Goal: Transaction & Acquisition: Purchase product/service

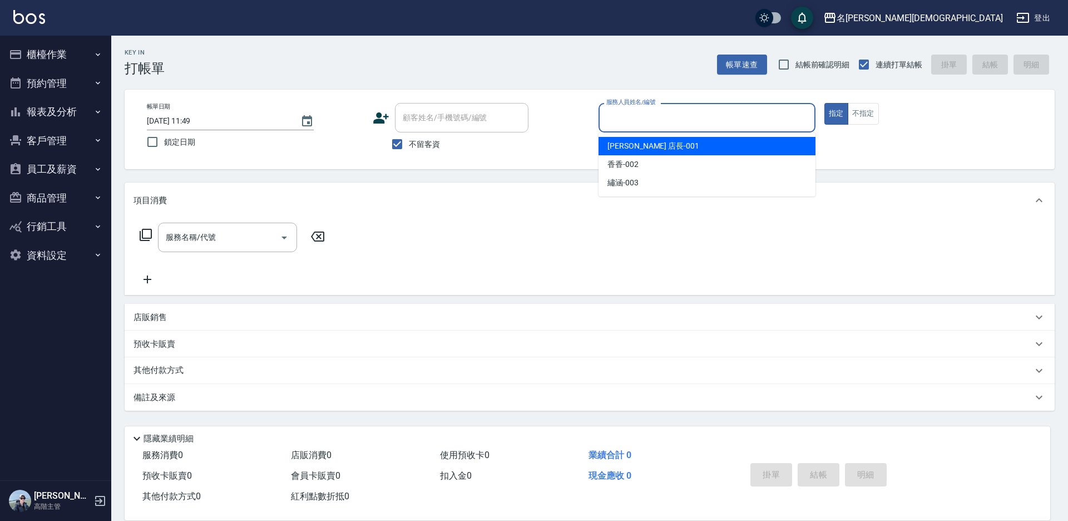
click at [616, 121] on input "服務人員姓名/編號" at bounding box center [707, 117] width 207 height 19
click at [609, 146] on span "[PERSON_NAME] 店長 -001" at bounding box center [654, 146] width 92 height 12
type input "[PERSON_NAME] 店長-001"
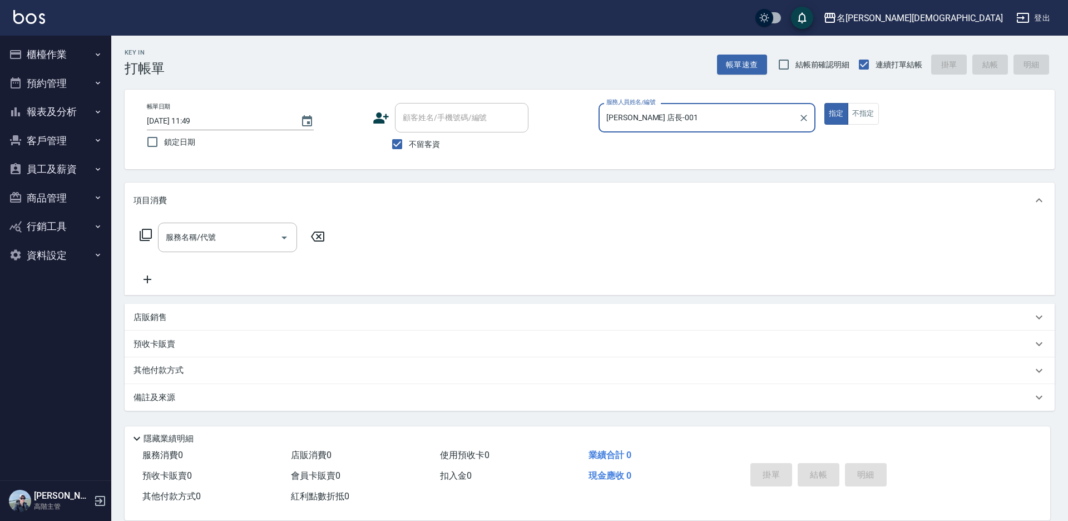
click at [145, 232] on icon at bounding box center [145, 234] width 13 height 13
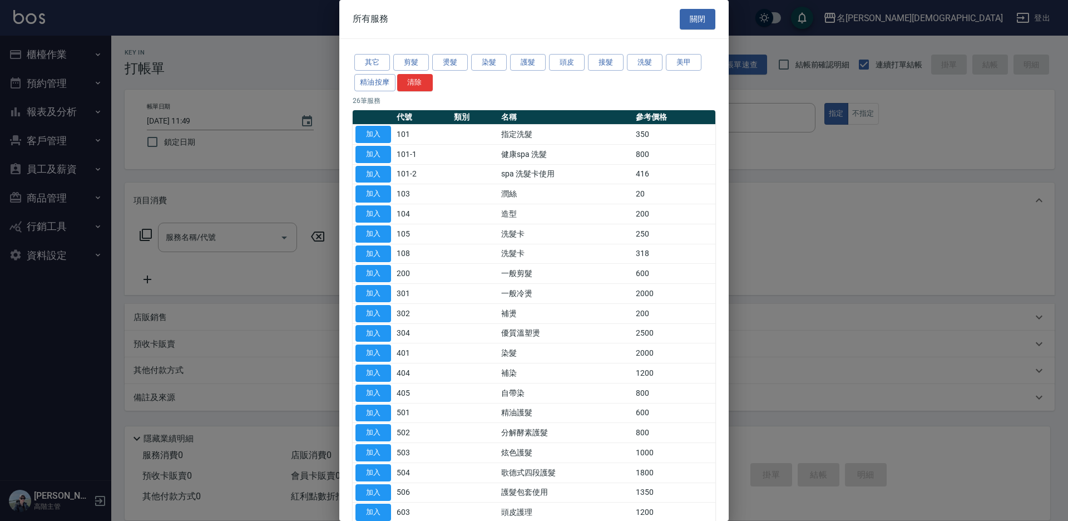
click at [379, 131] on button "加入" at bounding box center [373, 134] width 36 height 17
type input "指定洗髮(101)"
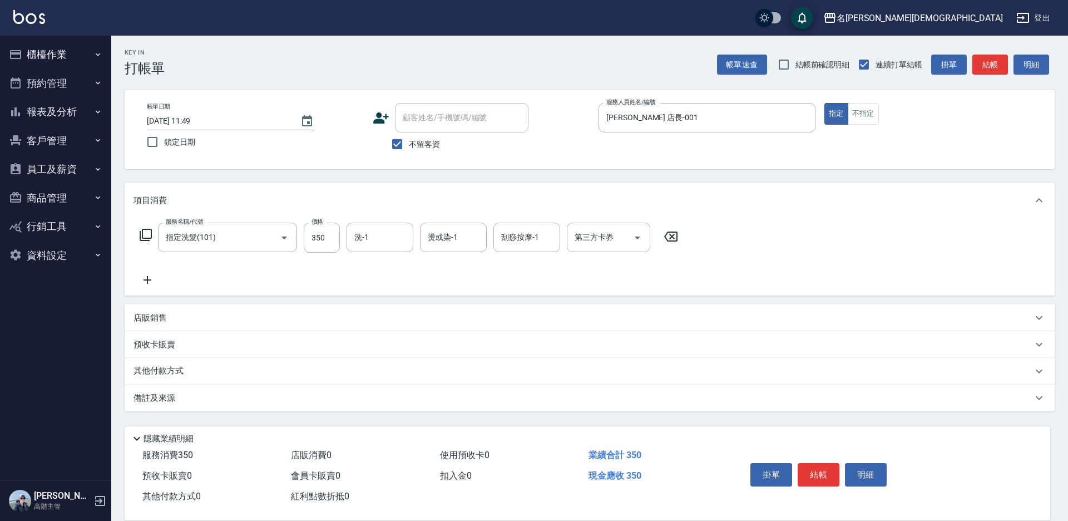
click at [144, 234] on icon at bounding box center [145, 234] width 13 height 13
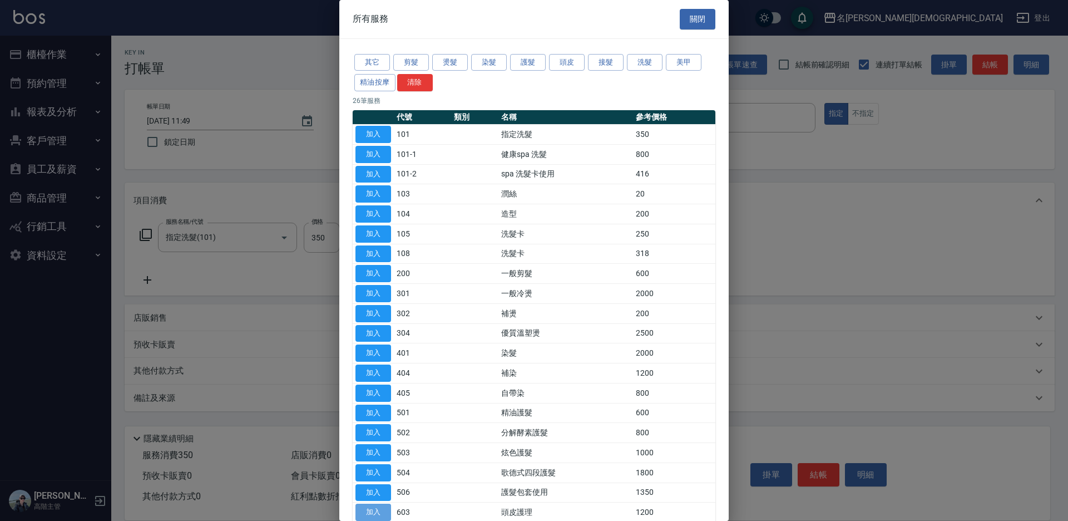
click at [374, 511] on button "加入" at bounding box center [373, 511] width 36 height 17
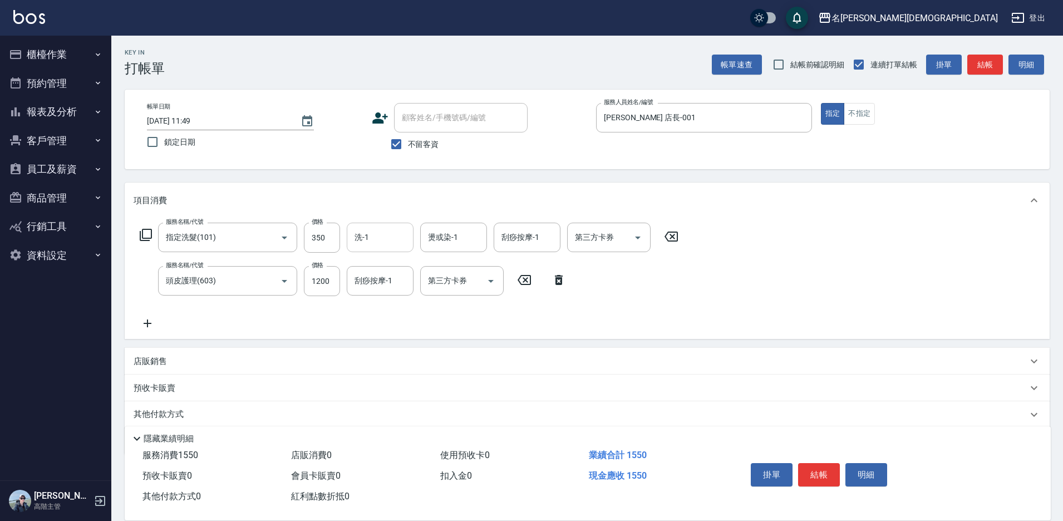
click at [376, 236] on input "洗-1" at bounding box center [380, 237] width 57 height 19
click at [371, 308] on span "繡涵 -003" at bounding box center [370, 314] width 31 height 12
type input "繡涵-003"
click at [367, 289] on input "刮痧按摩-1" at bounding box center [380, 280] width 57 height 19
click at [372, 352] on span "繡涵 -003" at bounding box center [370, 358] width 31 height 12
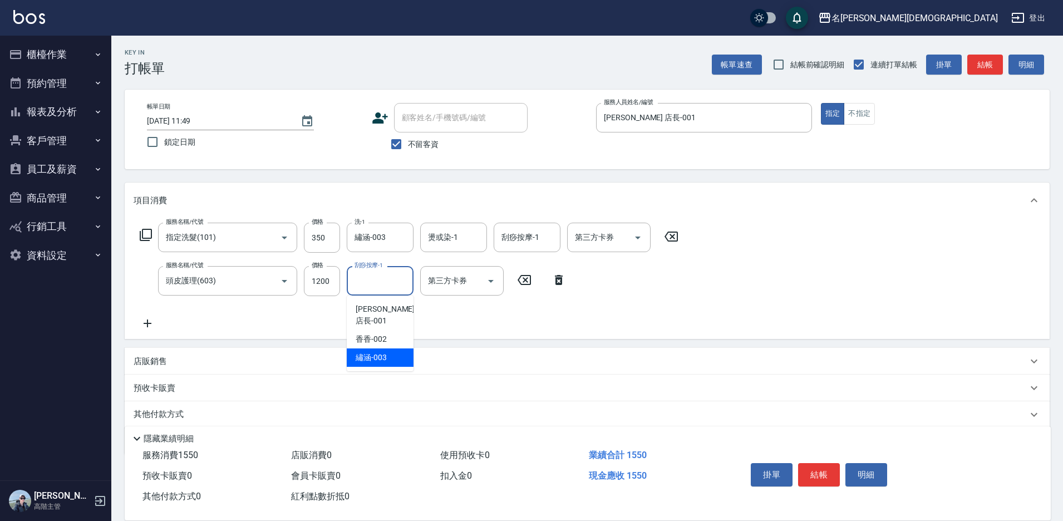
type input "繡涵-003"
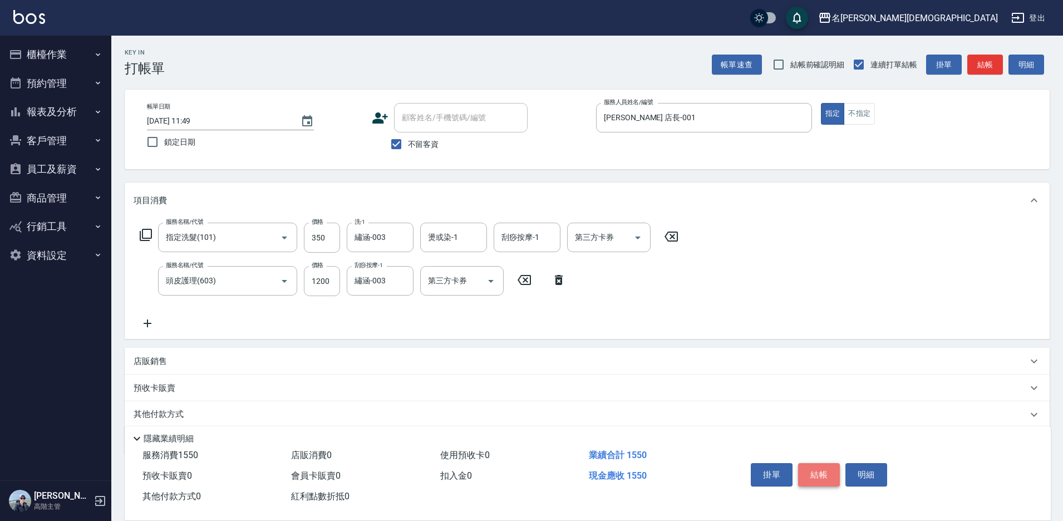
click at [807, 473] on button "結帳" at bounding box center [819, 474] width 42 height 23
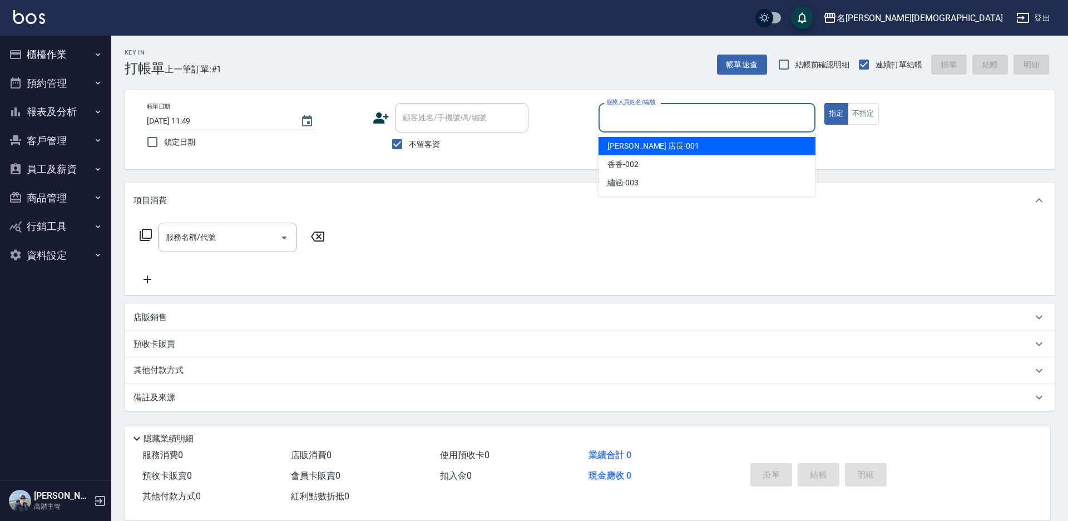
drag, startPoint x: 628, startPoint y: 124, endPoint x: 635, endPoint y: 134, distance: 12.0
click at [629, 123] on input "服務人員姓名/編號" at bounding box center [707, 117] width 207 height 19
click at [618, 149] on span "[PERSON_NAME] 店長 -001" at bounding box center [654, 146] width 92 height 12
type input "[PERSON_NAME] 店長-001"
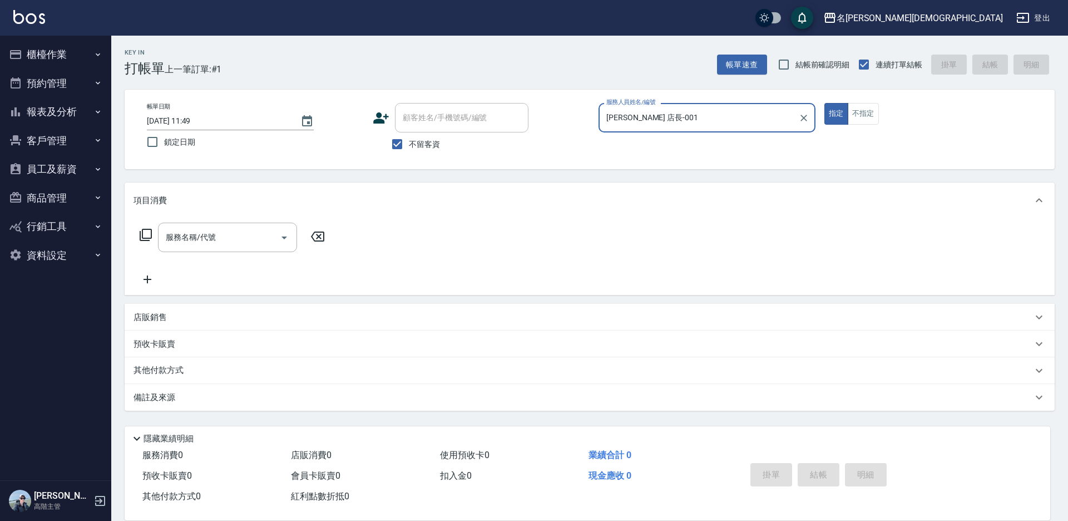
click at [144, 236] on icon at bounding box center [145, 234] width 13 height 13
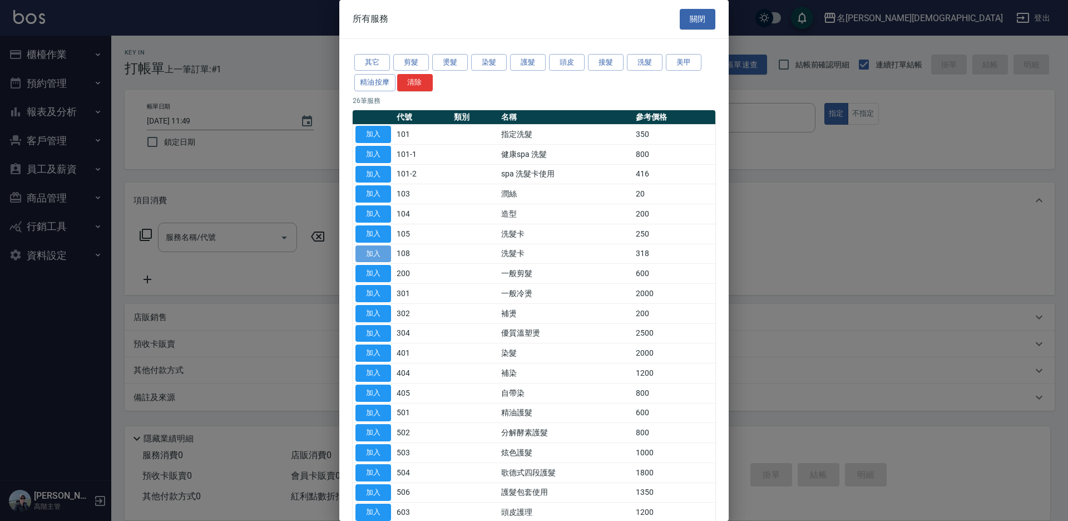
click at [369, 257] on button "加入" at bounding box center [373, 253] width 36 height 17
type input "洗髮卡(108)"
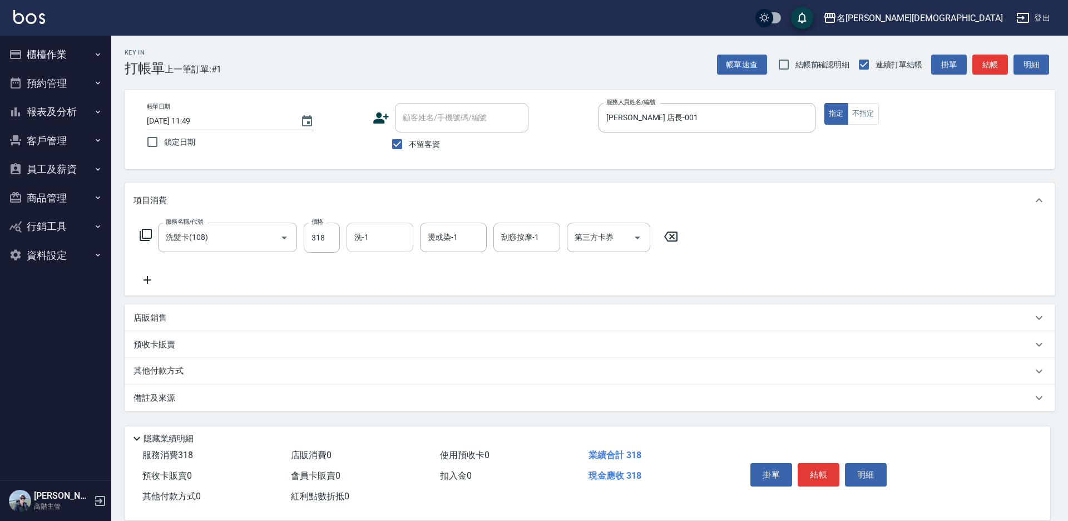
click at [371, 246] on input "洗-1" at bounding box center [380, 237] width 57 height 19
click at [374, 308] on span "繡涵 -003" at bounding box center [370, 314] width 31 height 12
type input "繡涵-003"
click at [148, 232] on icon at bounding box center [145, 234] width 13 height 13
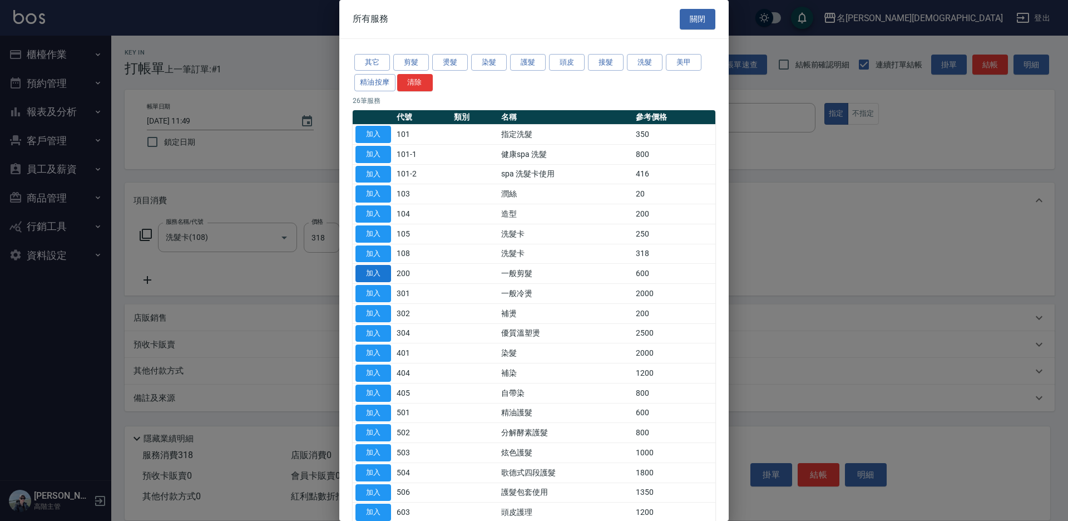
click at [364, 274] on button "加入" at bounding box center [373, 273] width 36 height 17
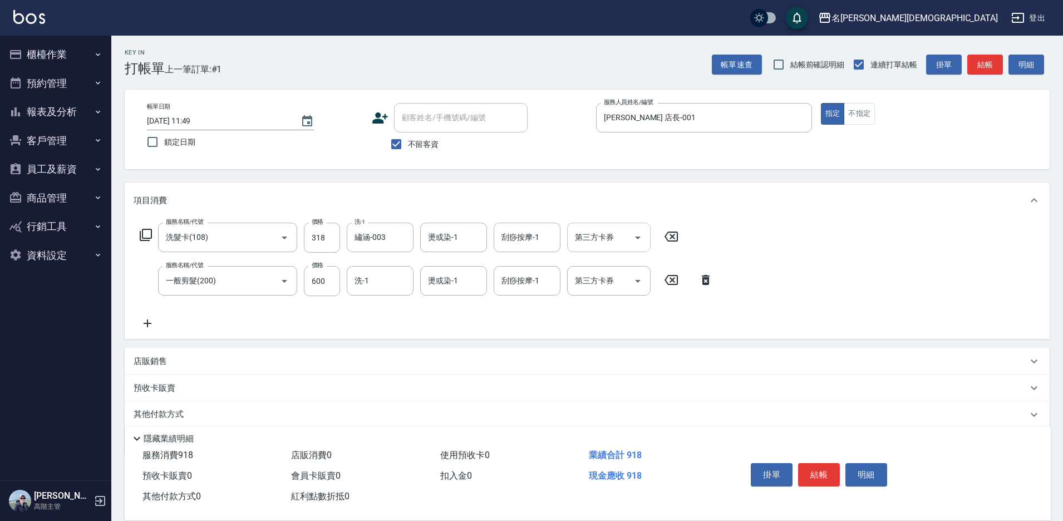
click at [594, 231] on input "第三方卡券" at bounding box center [600, 237] width 57 height 19
click at [604, 282] on span "舊有卡券" at bounding box center [608, 284] width 83 height 18
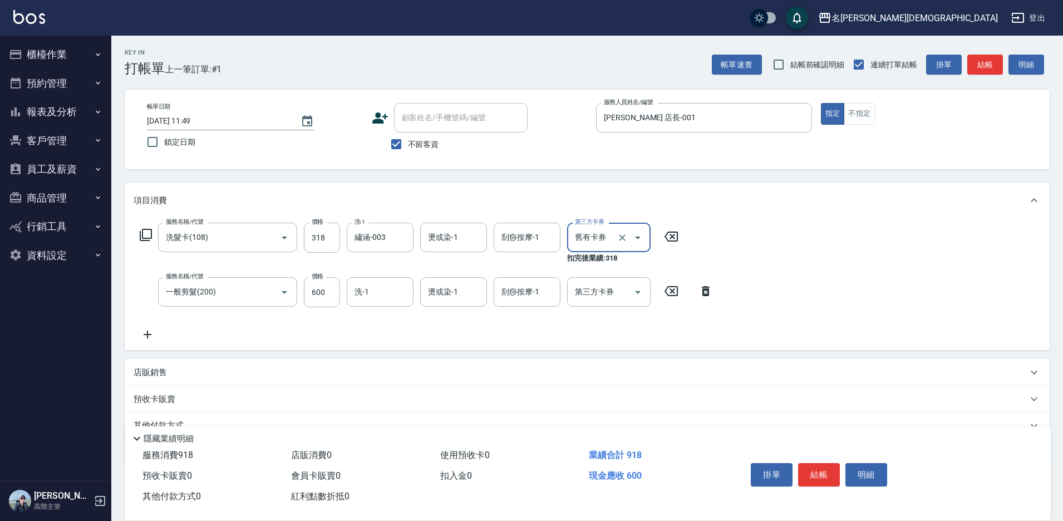
type input "舊有卡券"
click at [826, 463] on button "結帳" at bounding box center [819, 474] width 42 height 23
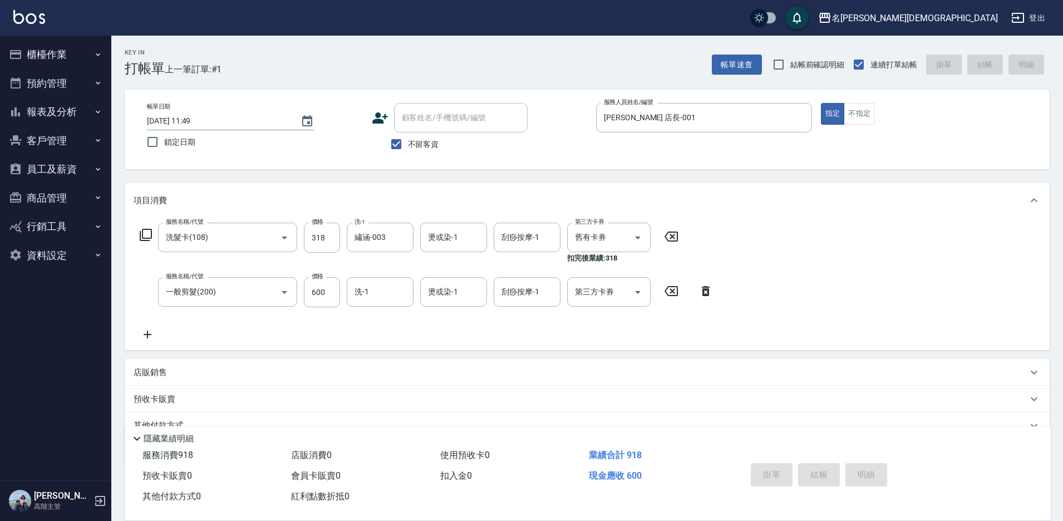
type input "[DATE] 11:50"
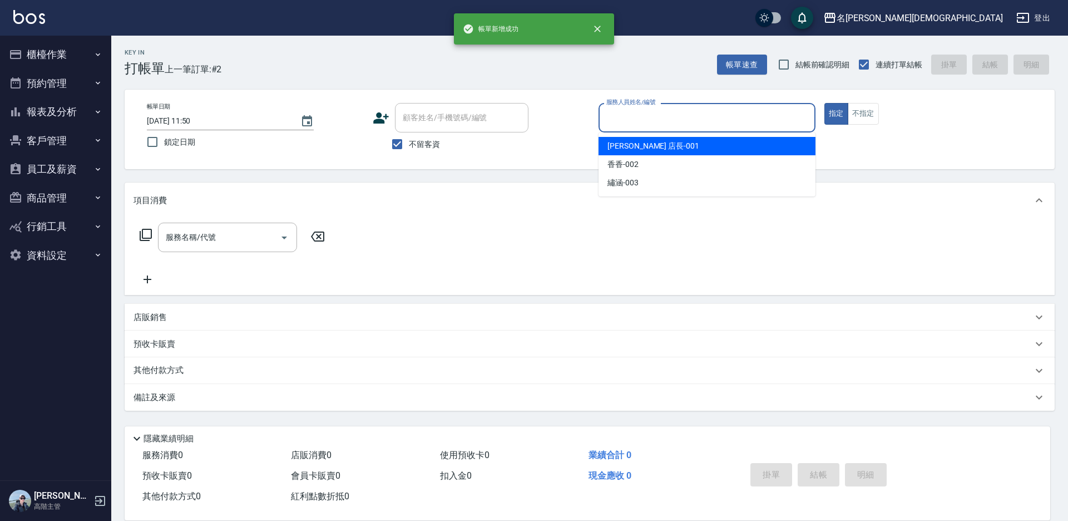
click at [616, 121] on input "服務人員姓名/編號" at bounding box center [707, 117] width 207 height 19
drag, startPoint x: 621, startPoint y: 141, endPoint x: 476, endPoint y: 155, distance: 146.4
click at [621, 142] on span "[PERSON_NAME] 店長 -001" at bounding box center [654, 146] width 92 height 12
type input "[PERSON_NAME] 店長-001"
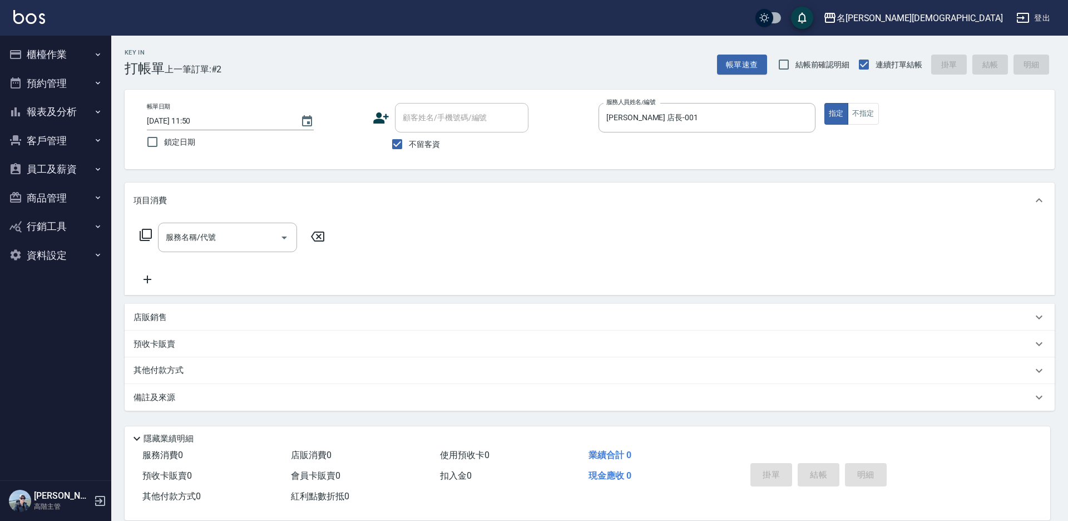
click at [141, 233] on icon at bounding box center [145, 234] width 13 height 13
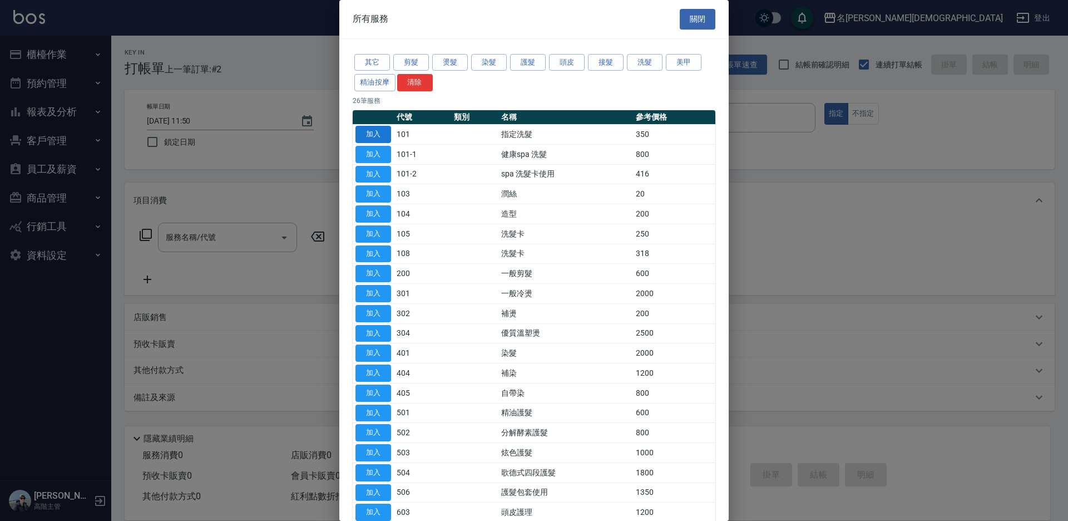
click at [380, 136] on button "加入" at bounding box center [373, 134] width 36 height 17
type input "指定洗髮(101)"
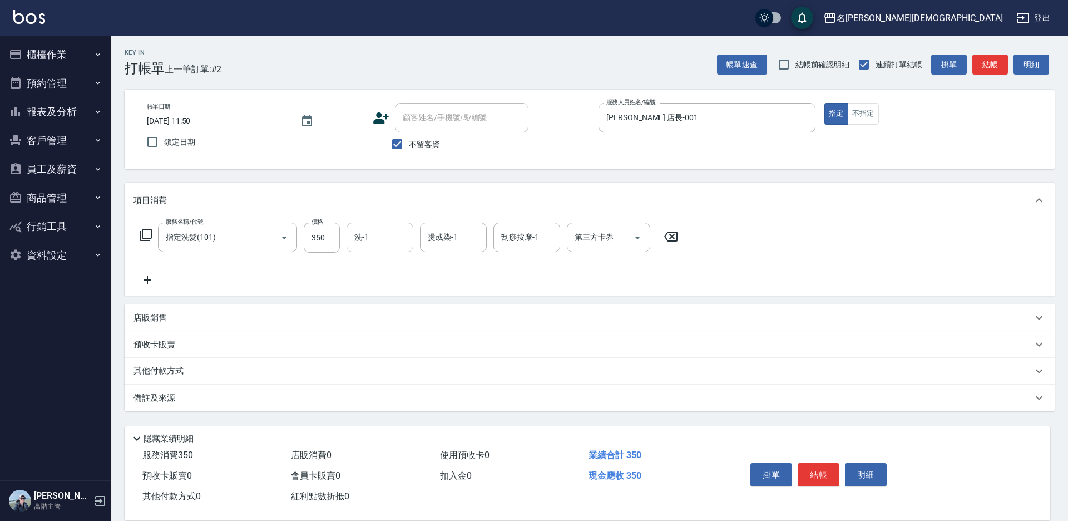
click at [367, 232] on div "洗-1 洗-1" at bounding box center [380, 237] width 67 height 29
click at [389, 305] on div "繡涵 -003" at bounding box center [380, 314] width 67 height 18
type input "繡涵-003"
click at [811, 473] on button "結帳" at bounding box center [819, 474] width 42 height 23
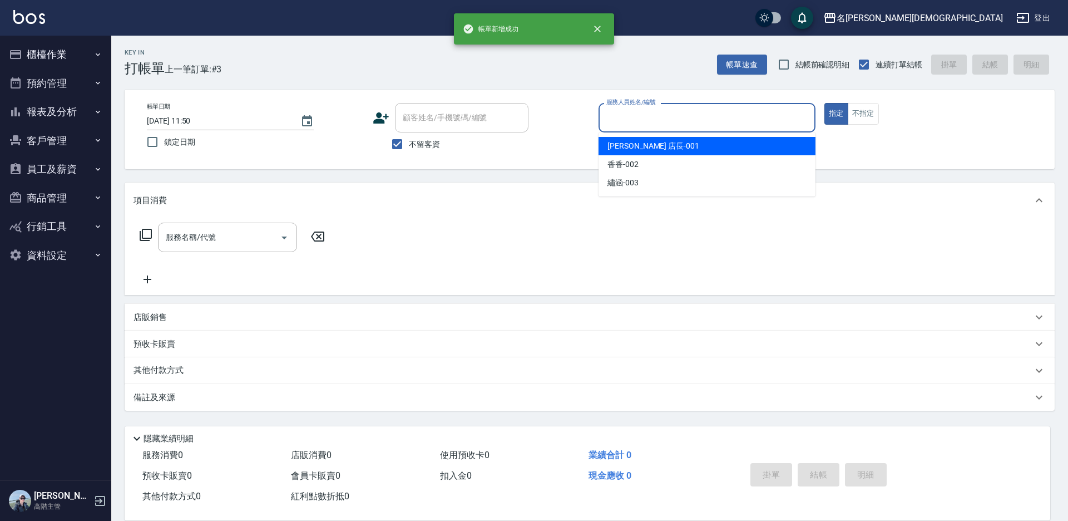
click at [622, 117] on input "服務人員姓名/編號" at bounding box center [707, 117] width 207 height 19
click at [629, 152] on div "[PERSON_NAME] 店長 -001" at bounding box center [707, 146] width 217 height 18
type input "[PERSON_NAME] 店長-001"
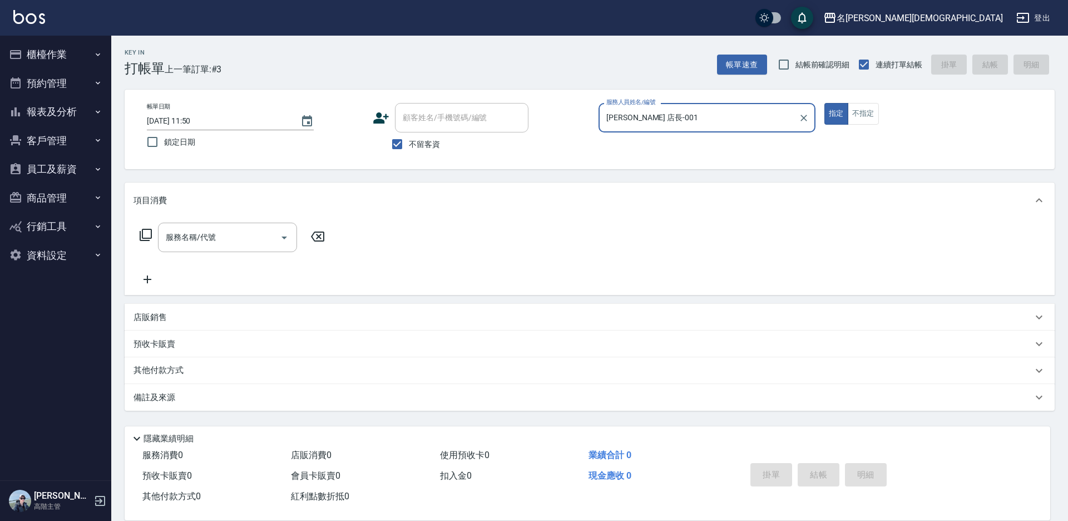
click at [145, 231] on icon at bounding box center [145, 234] width 13 height 13
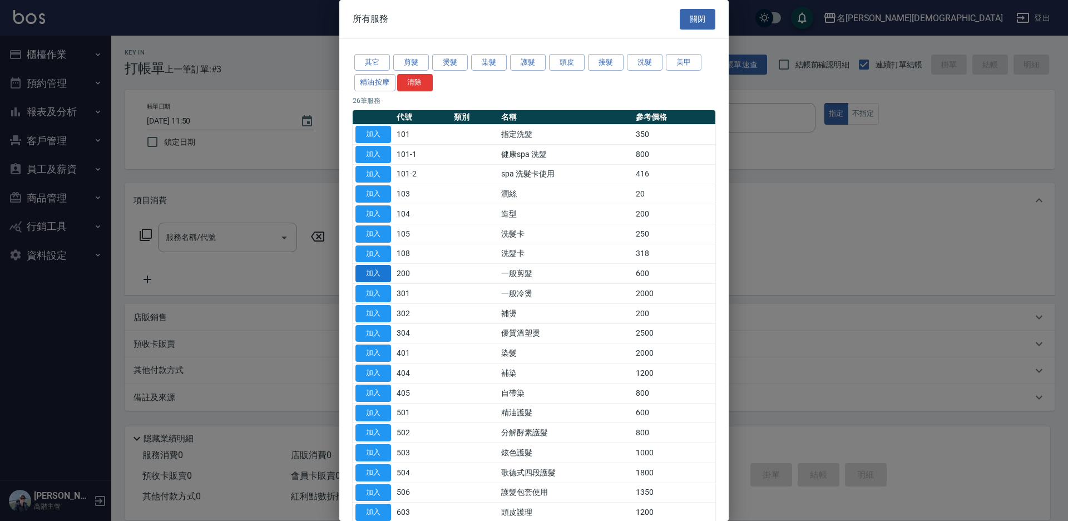
click at [376, 270] on button "加入" at bounding box center [373, 273] width 36 height 17
type input "一般剪髮(200)"
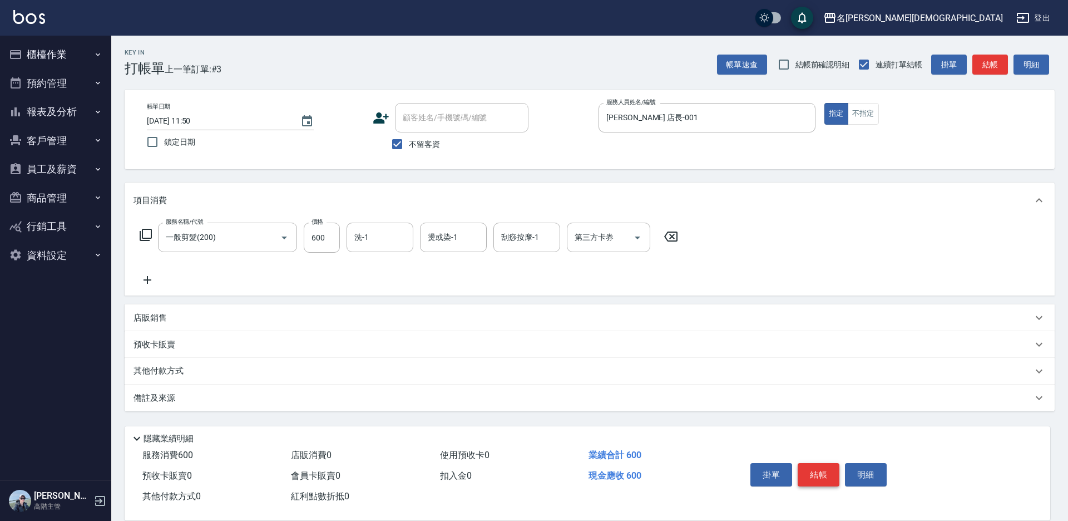
click at [822, 470] on button "結帳" at bounding box center [819, 474] width 42 height 23
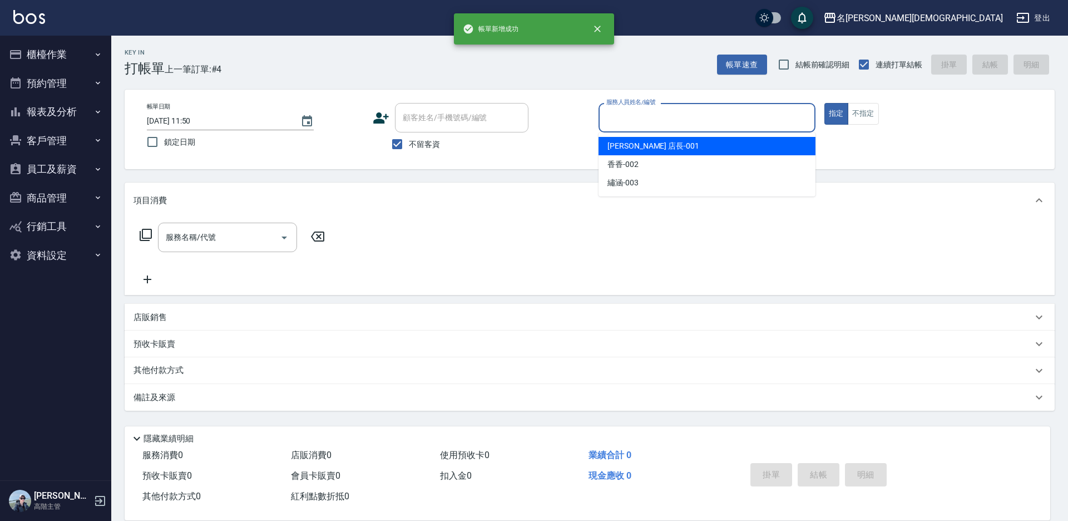
drag, startPoint x: 636, startPoint y: 126, endPoint x: 641, endPoint y: 149, distance: 22.9
click at [636, 126] on input "服務人員姓名/編號" at bounding box center [707, 117] width 207 height 19
click at [643, 154] on div "[PERSON_NAME] 店長 -001" at bounding box center [707, 146] width 217 height 18
type input "[PERSON_NAME] 店長-001"
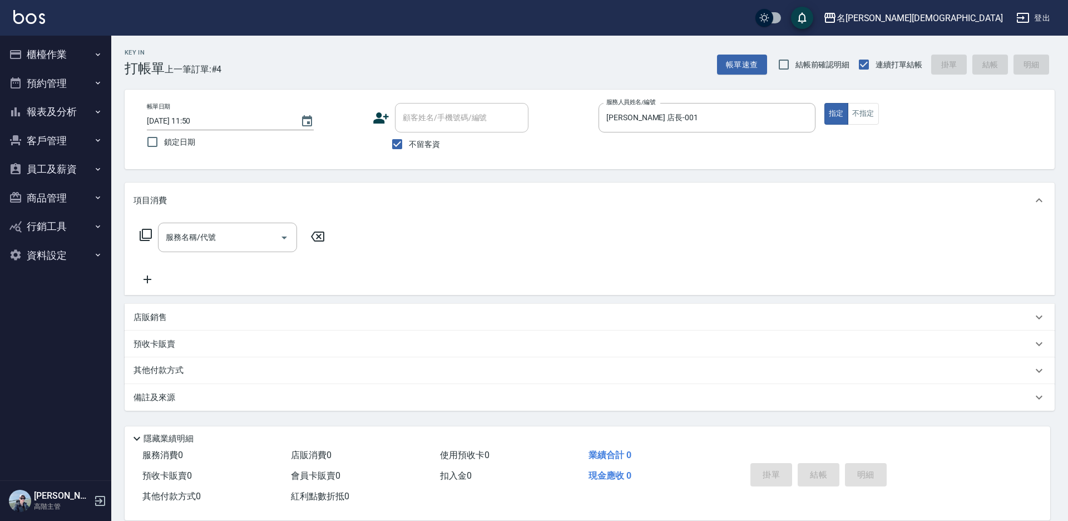
click at [144, 237] on icon at bounding box center [145, 234] width 13 height 13
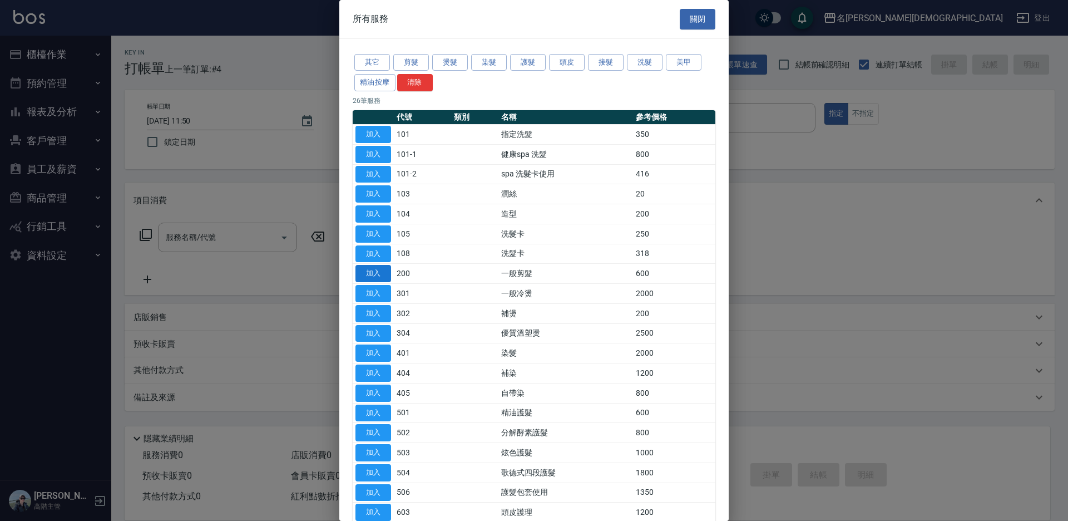
click at [376, 274] on button "加入" at bounding box center [373, 273] width 36 height 17
type input "一般剪髮(200)"
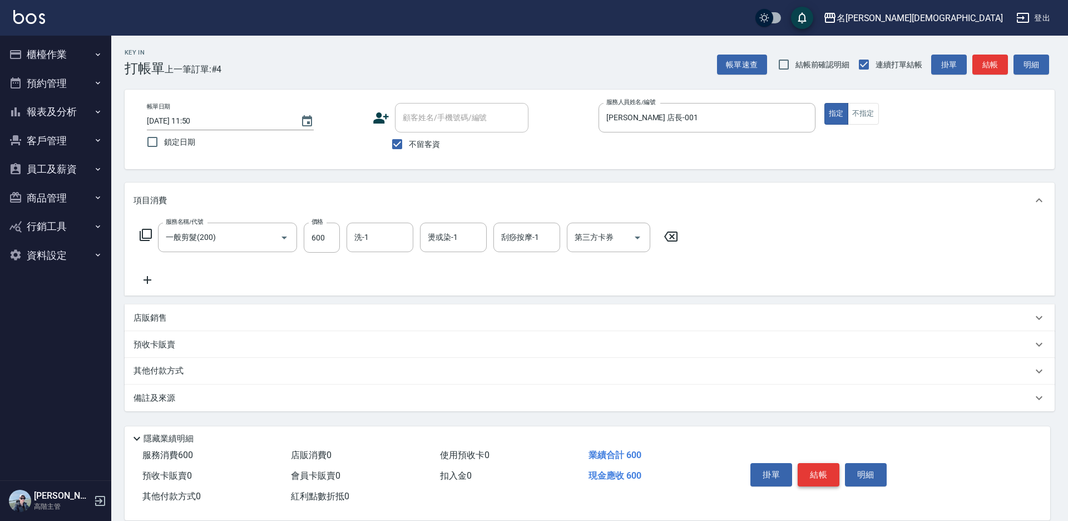
click at [808, 471] on button "結帳" at bounding box center [819, 474] width 42 height 23
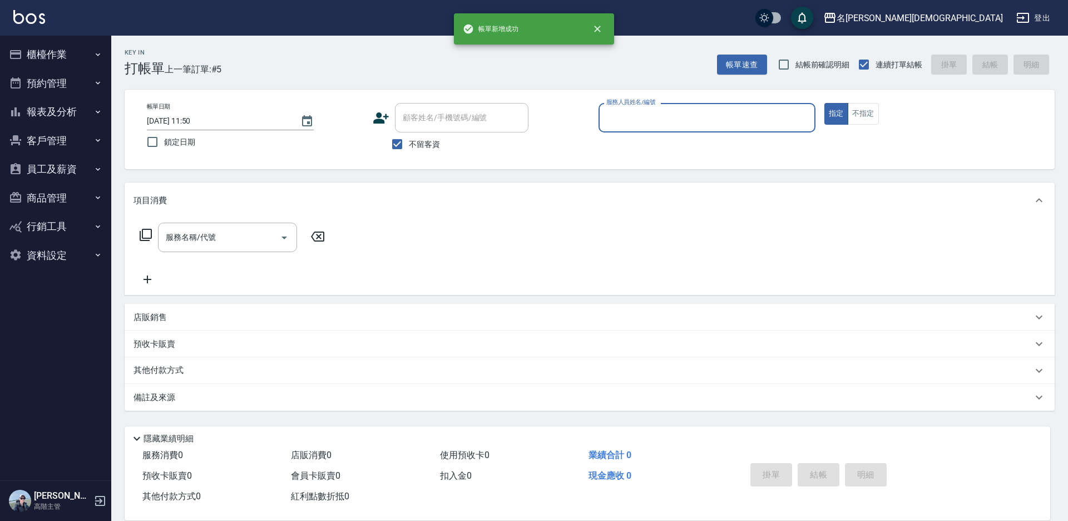
click at [628, 116] on input "服務人員姓名/編號" at bounding box center [707, 117] width 207 height 19
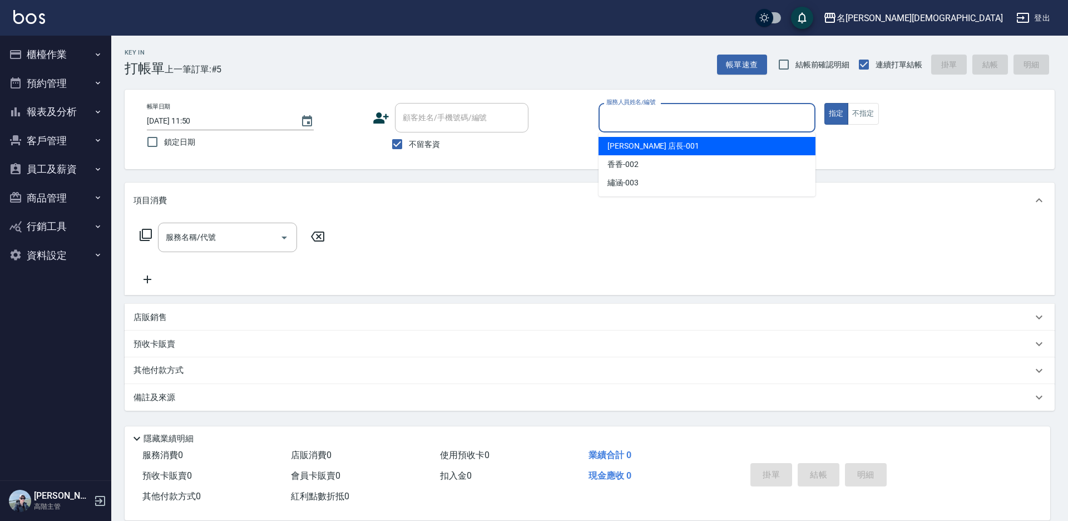
click at [648, 147] on span "[PERSON_NAME] 店長 -001" at bounding box center [654, 146] width 92 height 12
type input "[PERSON_NAME] 店長-001"
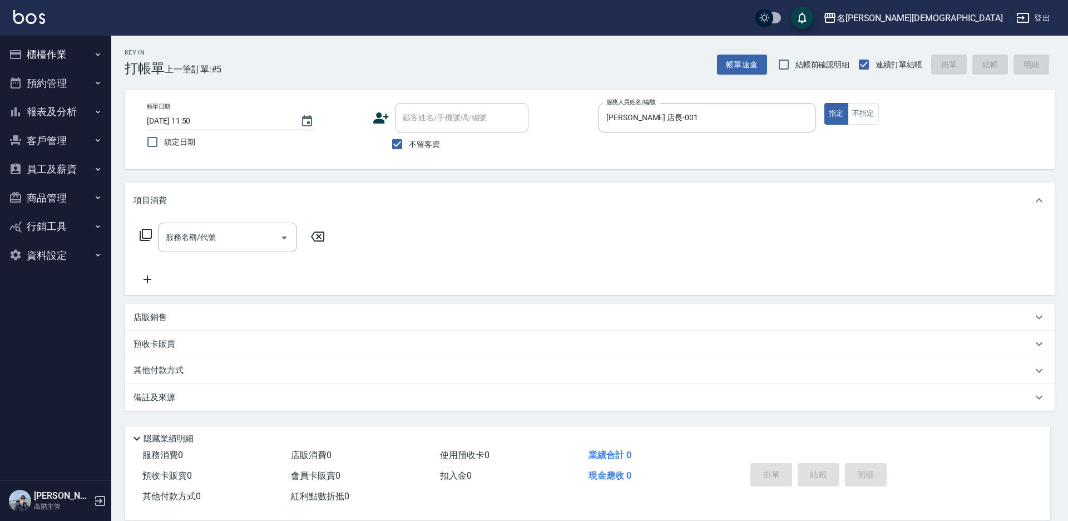
click at [144, 232] on icon at bounding box center [145, 234] width 13 height 13
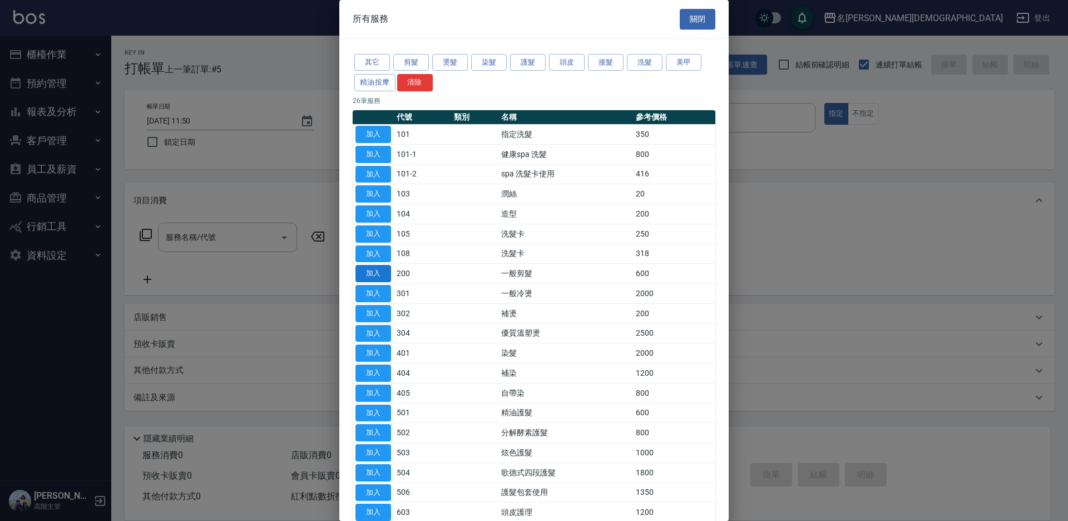
click at [381, 276] on button "加入" at bounding box center [373, 273] width 36 height 17
type input "一般剪髮(200)"
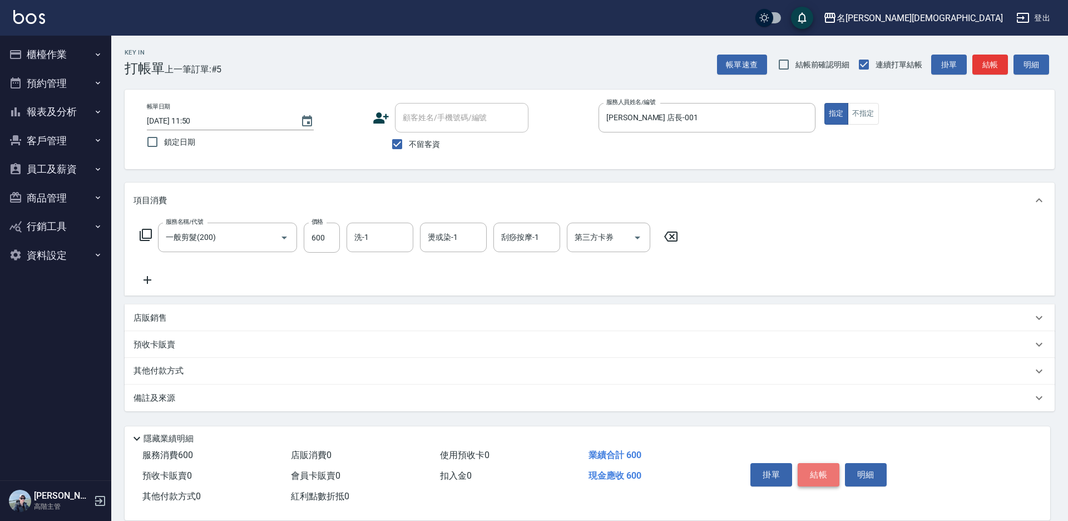
click at [798, 468] on button "結帳" at bounding box center [819, 474] width 42 height 23
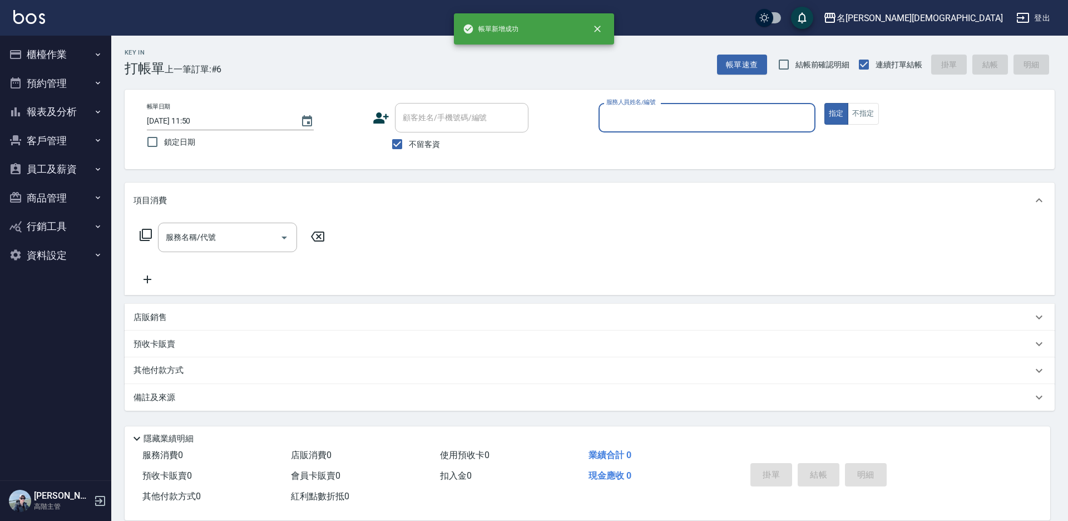
drag, startPoint x: 622, startPoint y: 121, endPoint x: 626, endPoint y: 130, distance: 9.7
click at [622, 124] on input "服務人員姓名/編號" at bounding box center [707, 117] width 207 height 19
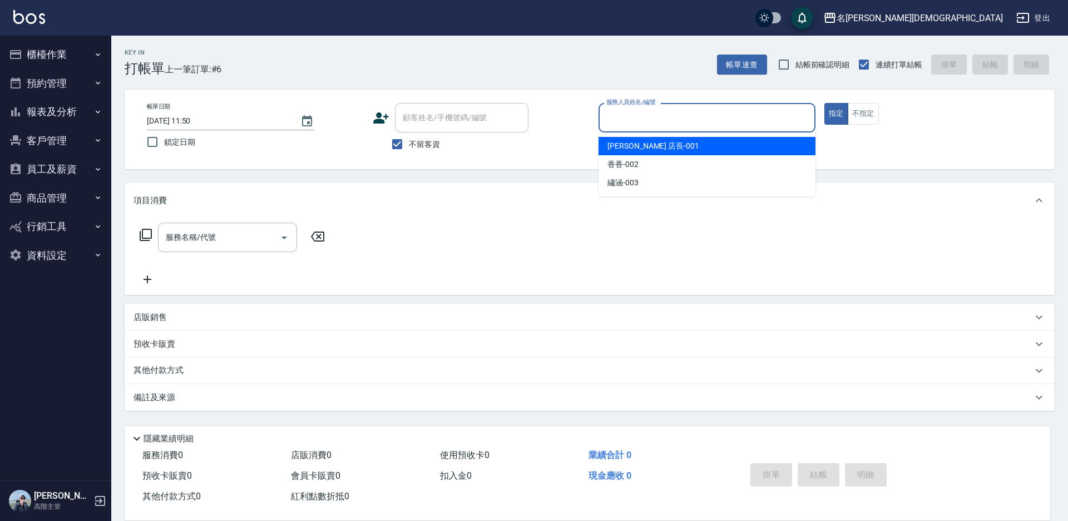
click at [628, 141] on span "[PERSON_NAME] 店長 -001" at bounding box center [654, 146] width 92 height 12
type input "[PERSON_NAME] 店長-001"
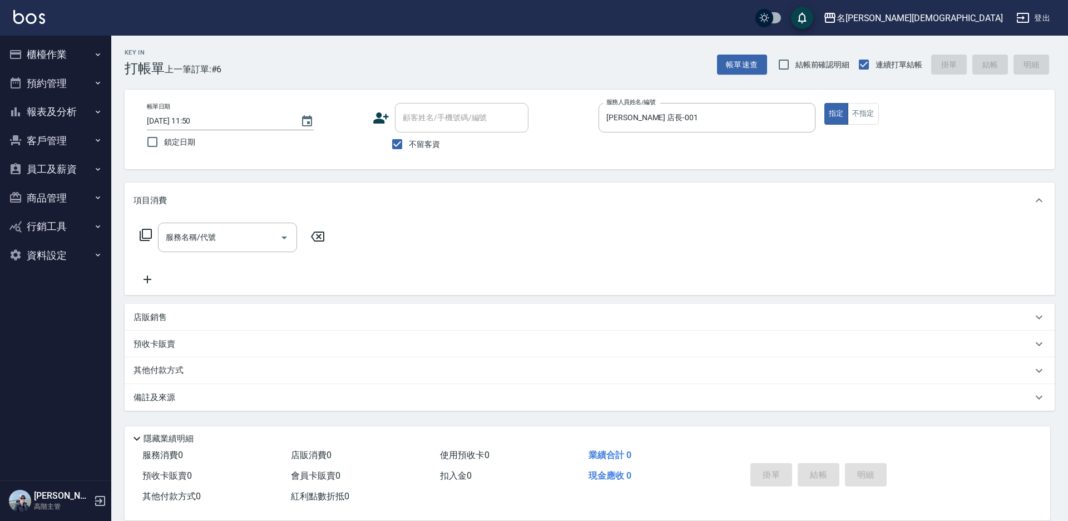
click at [145, 229] on icon at bounding box center [145, 234] width 13 height 13
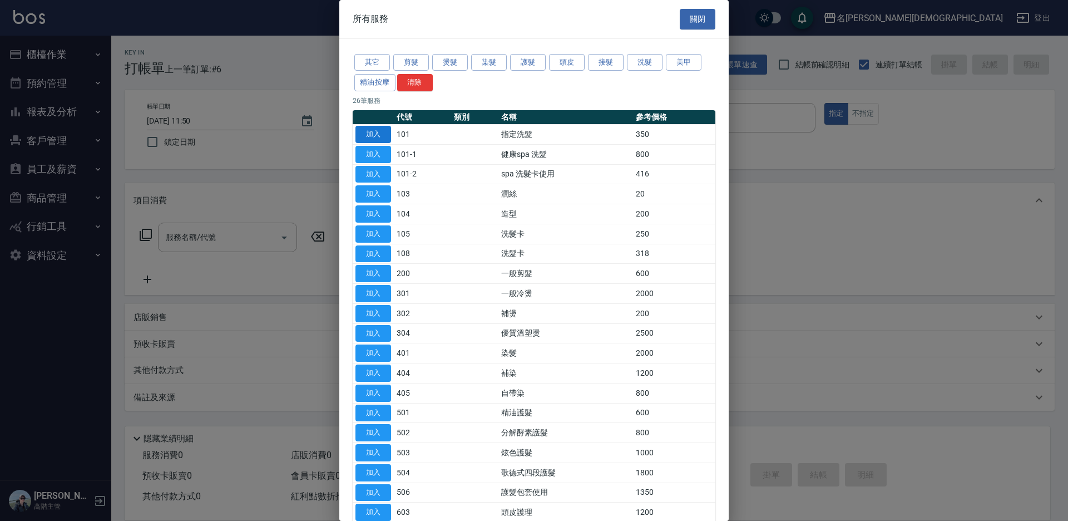
click at [369, 130] on button "加入" at bounding box center [373, 134] width 36 height 17
type input "指定洗髮(101)"
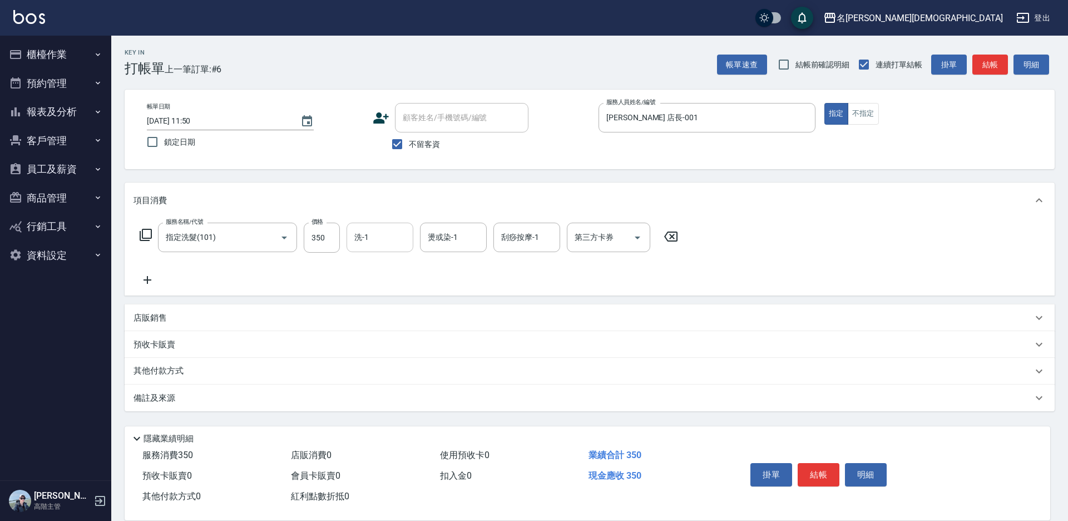
click at [378, 241] on input "洗-1" at bounding box center [380, 237] width 57 height 19
click at [382, 308] on span "繡涵 -003" at bounding box center [370, 314] width 31 height 12
type input "繡涵-003"
click at [818, 472] on button "結帳" at bounding box center [819, 474] width 42 height 23
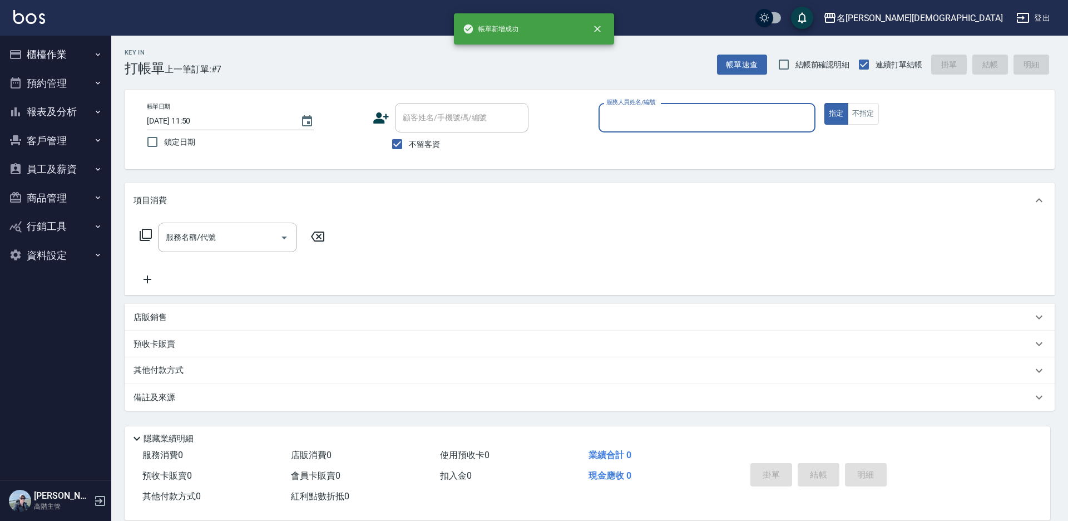
click at [630, 118] on input "服務人員姓名/編號" at bounding box center [707, 117] width 207 height 19
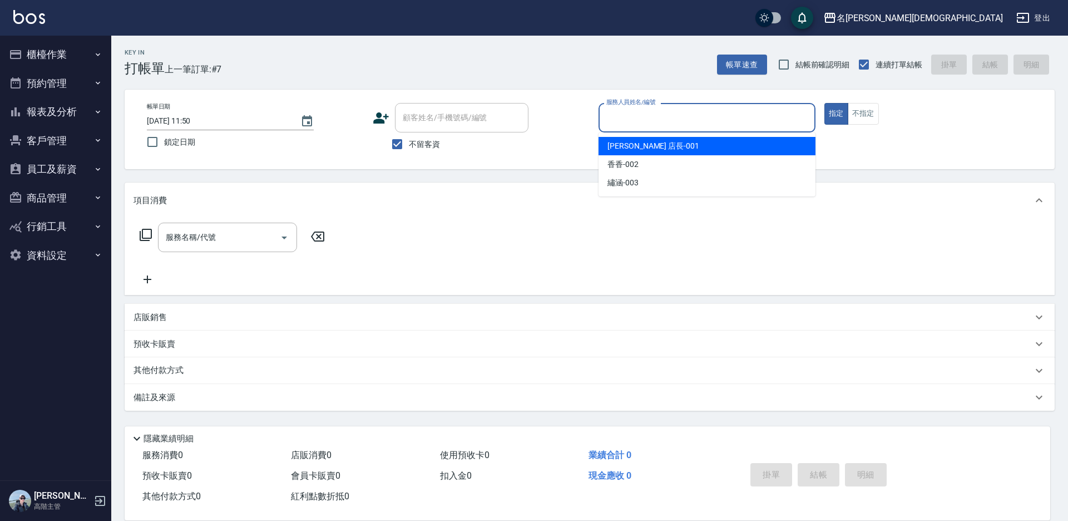
click at [635, 141] on span "[PERSON_NAME] 店長 -001" at bounding box center [654, 146] width 92 height 12
type input "[PERSON_NAME] 店長-001"
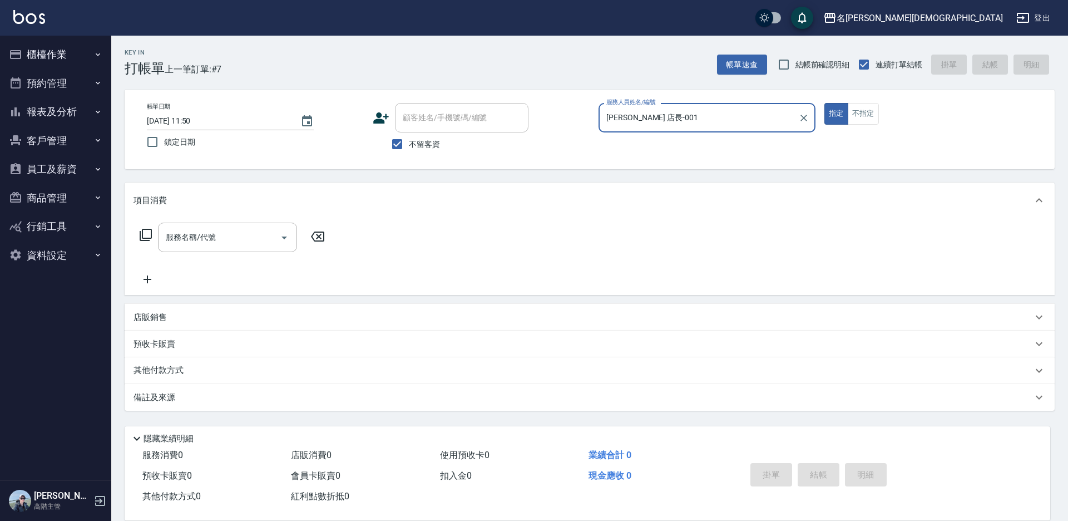
click at [147, 233] on icon at bounding box center [145, 234] width 13 height 13
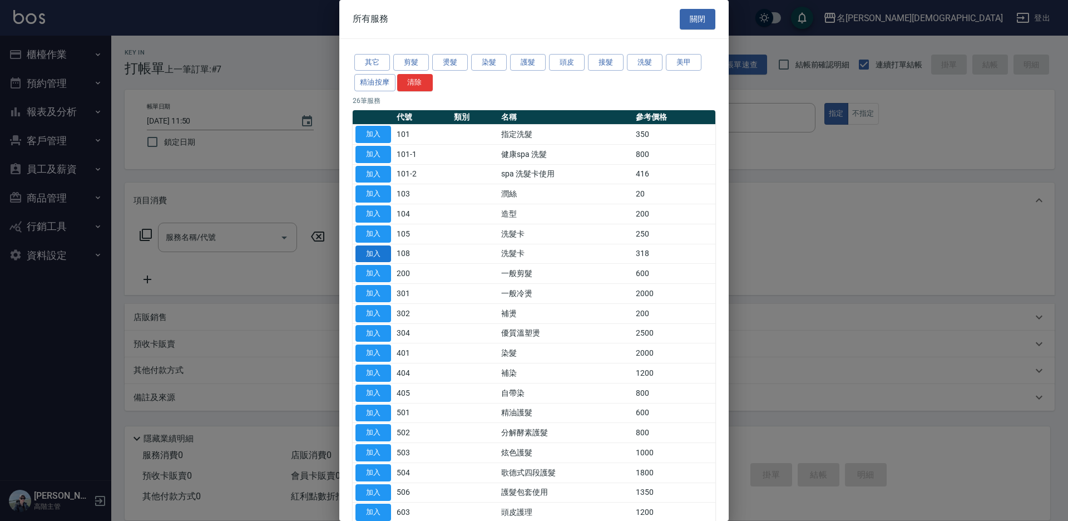
click at [388, 250] on button "加入" at bounding box center [373, 253] width 36 height 17
type input "洗髮卡(108)"
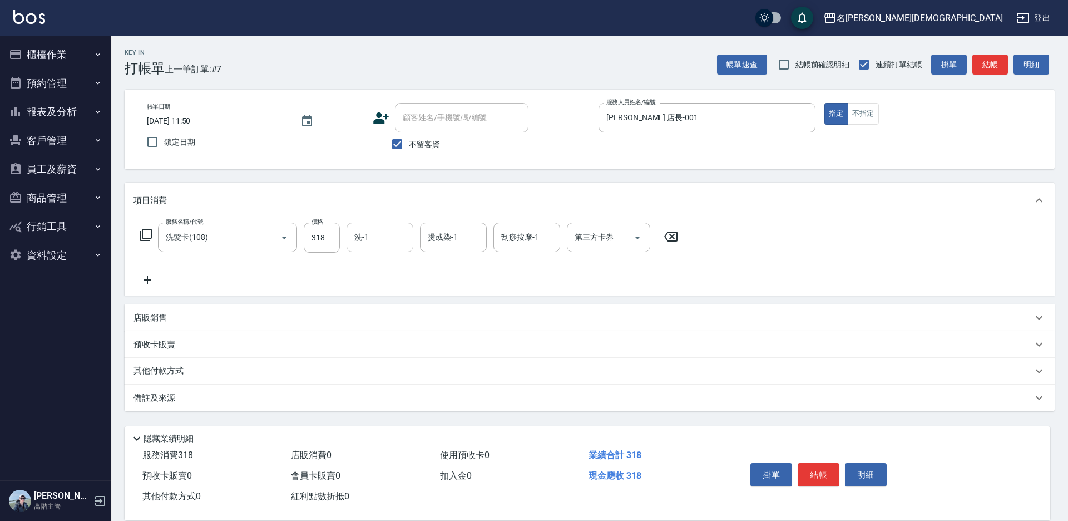
click at [391, 235] on input "洗-1" at bounding box center [380, 237] width 57 height 19
click at [597, 245] on input "第三方卡券" at bounding box center [600, 237] width 57 height 19
click at [594, 283] on span "舊有卡券" at bounding box center [608, 284] width 83 height 18
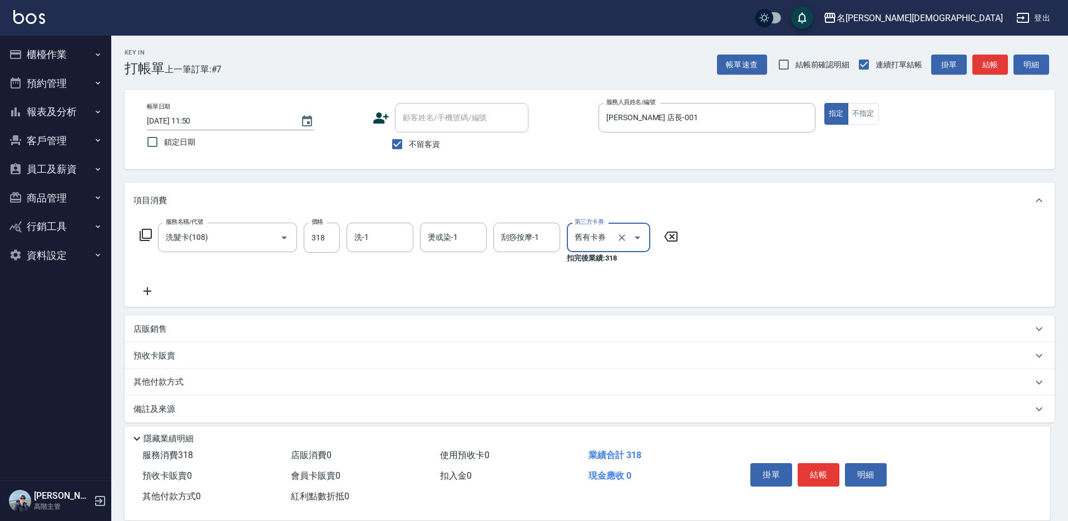
type input "舊有卡券"
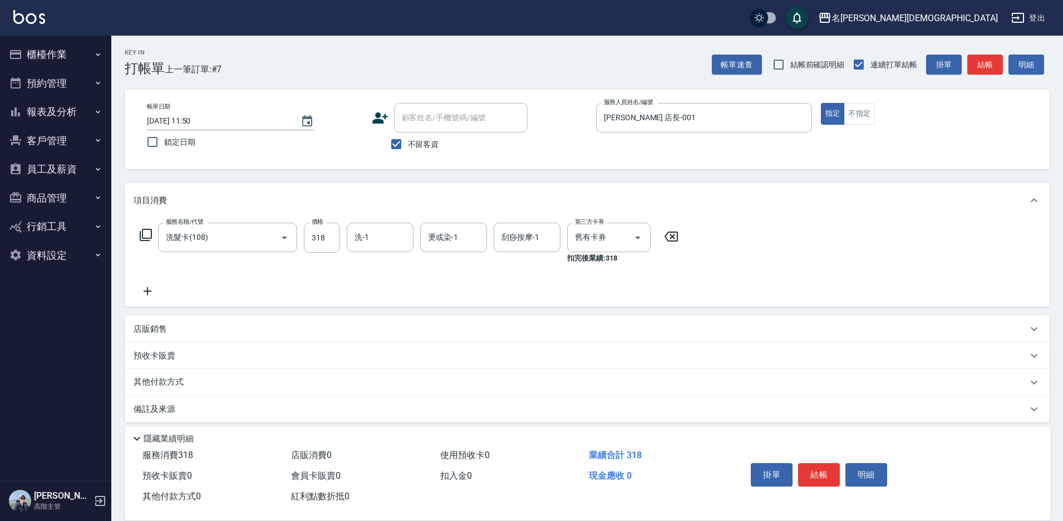
click at [147, 230] on icon at bounding box center [146, 235] width 12 height 12
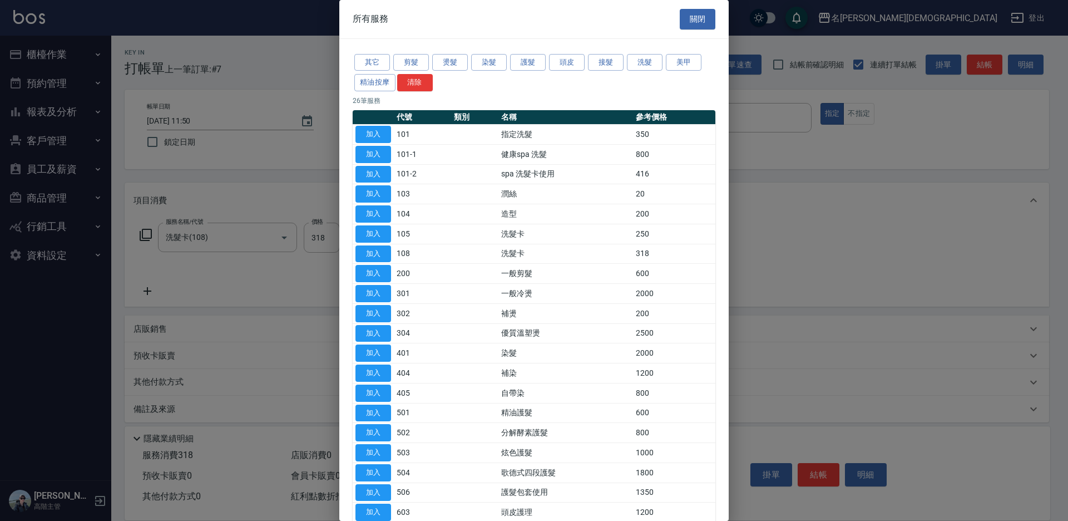
drag, startPoint x: 377, startPoint y: 214, endPoint x: 322, endPoint y: 248, distance: 64.4
click at [377, 214] on button "加入" at bounding box center [373, 213] width 36 height 17
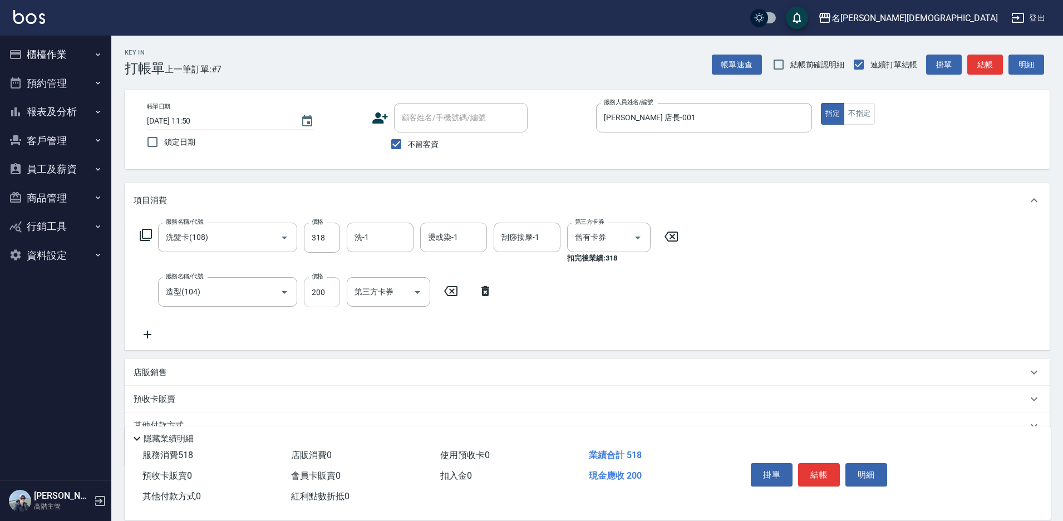
click at [326, 295] on input "200" at bounding box center [322, 292] width 36 height 30
type input "50"
click at [594, 294] on div "服務名稱/代號 洗髮卡(108) 服務名稱/代號 價格 318 價格 洗-1 洗-1 燙或染-1 燙或染-1 刮痧按摩-1 刮痧按摩-1 第三方卡券 舊有卡券…" at bounding box center [409, 282] width 551 height 118
click at [151, 376] on p "店販銷售" at bounding box center [150, 373] width 33 height 12
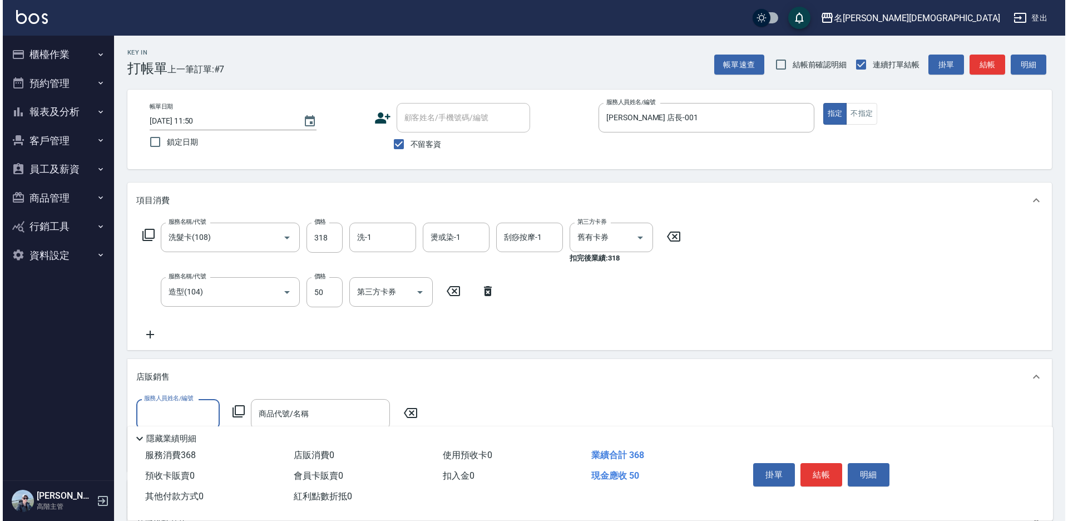
scroll to position [1, 0]
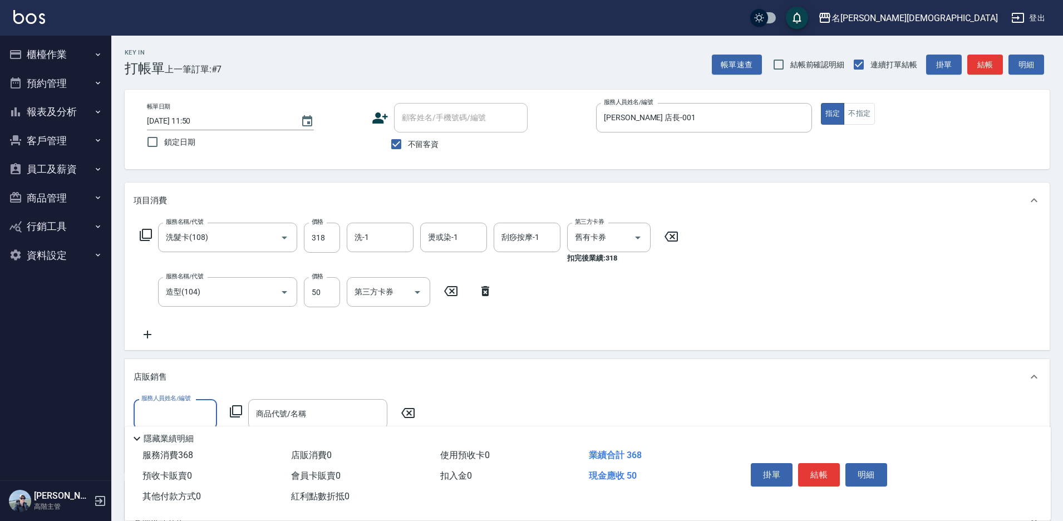
click at [172, 401] on label "服務人員姓名/編號" at bounding box center [165, 398] width 49 height 8
click at [172, 404] on input "服務人員姓名/編號" at bounding box center [175, 413] width 73 height 19
click at [178, 411] on input "服務人員姓名/編號" at bounding box center [175, 413] width 73 height 19
click at [186, 438] on div "[PERSON_NAME] 店長 -001" at bounding box center [175, 448] width 83 height 30
type input "[PERSON_NAME] 店長-001"
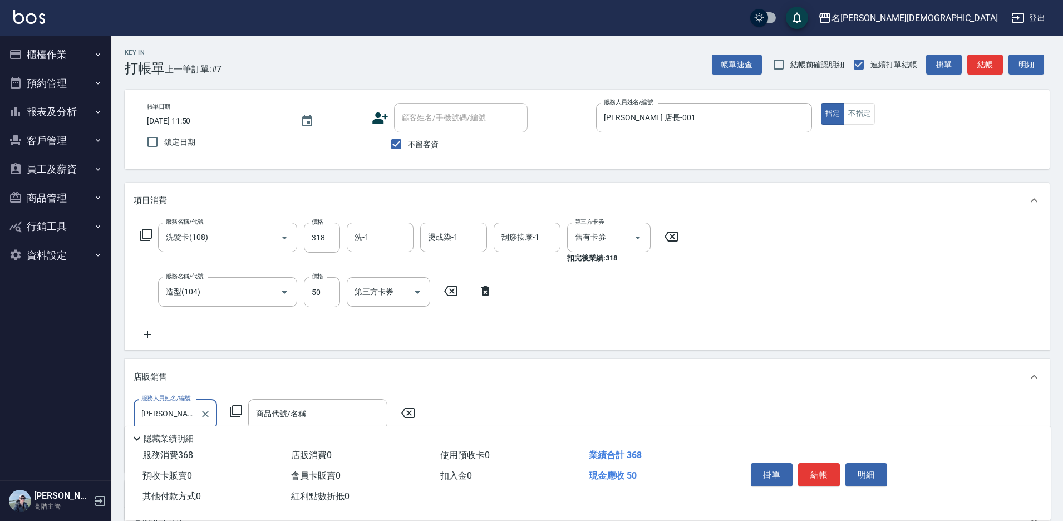
click at [236, 411] on icon at bounding box center [235, 410] width 13 height 13
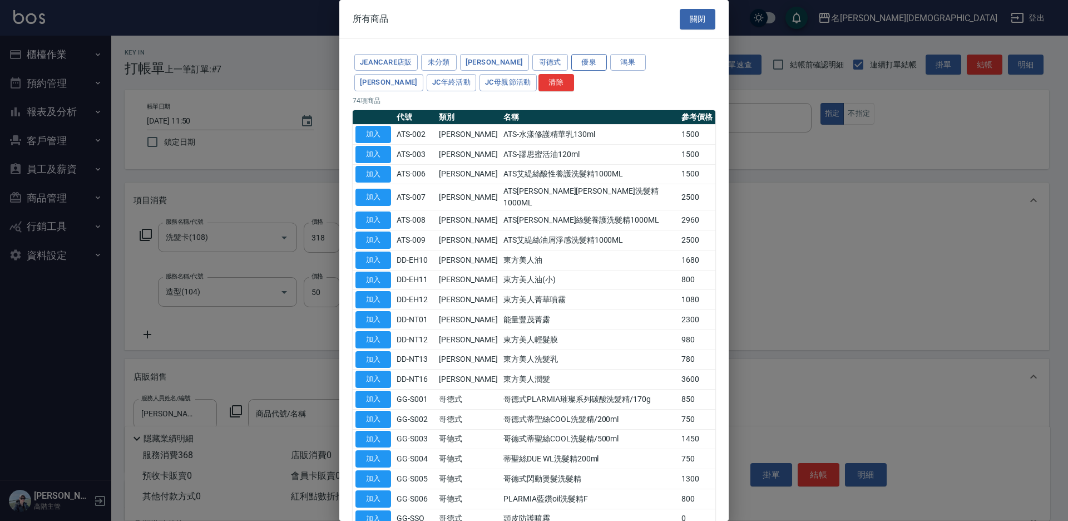
click at [571, 62] on button "優泉" at bounding box center [589, 62] width 36 height 17
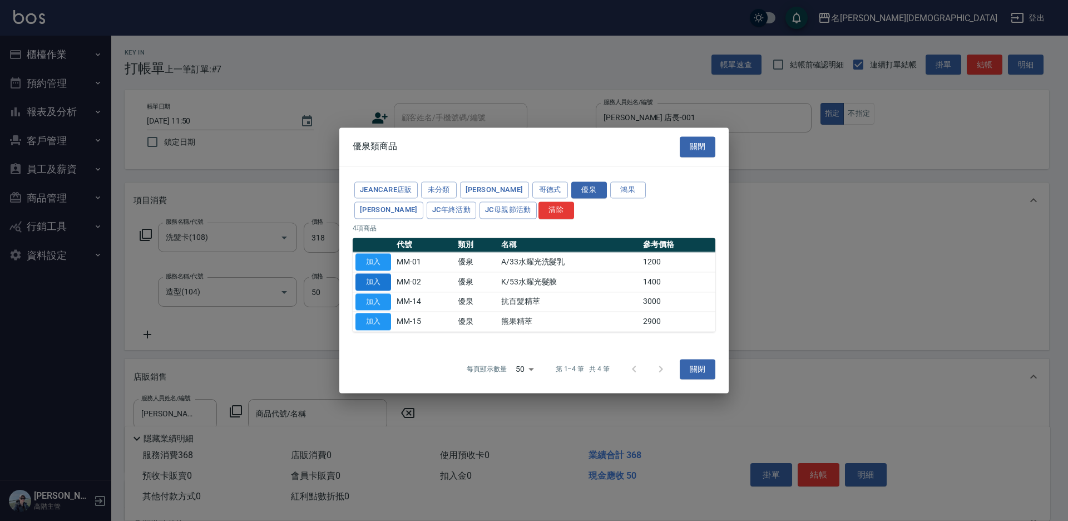
click at [378, 282] on button "加入" at bounding box center [373, 281] width 36 height 17
type input "K/53水耀光髮膜"
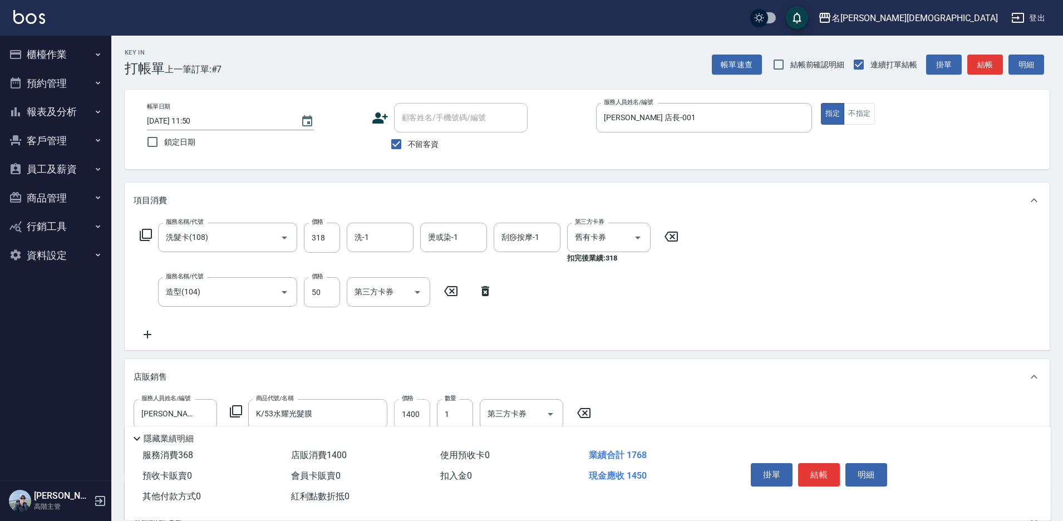
click at [421, 405] on input "1400" at bounding box center [412, 414] width 36 height 30
type input "1120"
click at [816, 464] on button "結帳" at bounding box center [819, 474] width 42 height 23
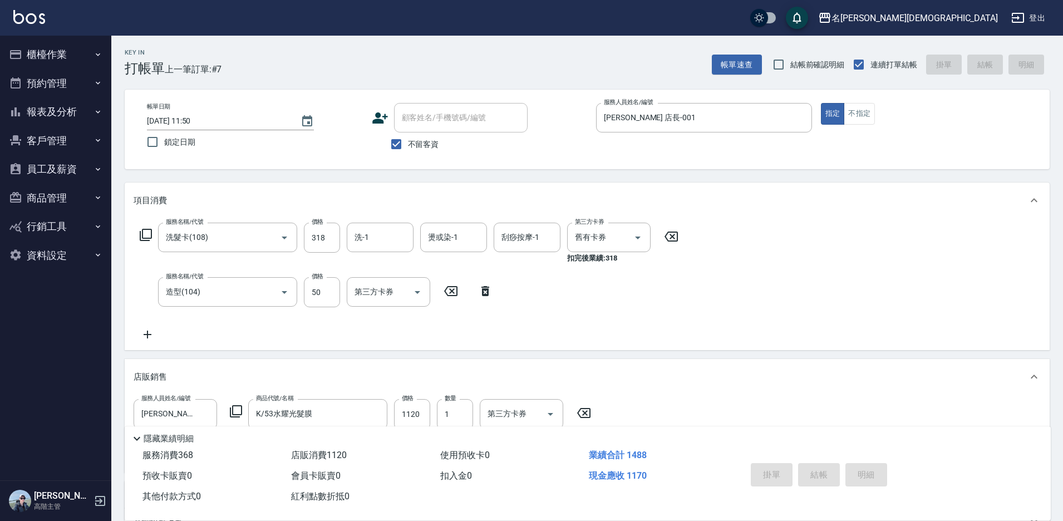
type input "[DATE] 11:51"
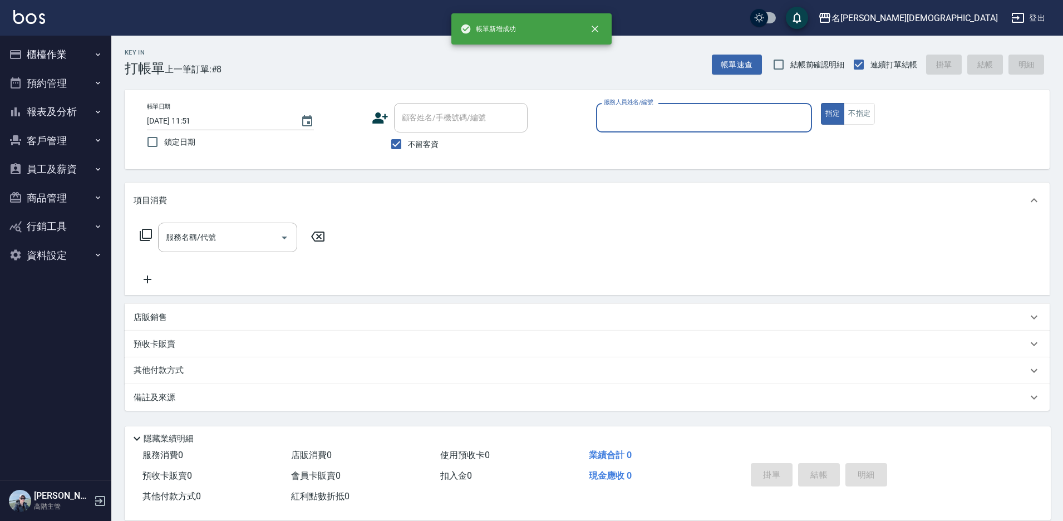
scroll to position [0, 0]
drag, startPoint x: 626, startPoint y: 118, endPoint x: 629, endPoint y: 128, distance: 9.7
click at [626, 120] on input "服務人員姓名/編號" at bounding box center [707, 117] width 207 height 19
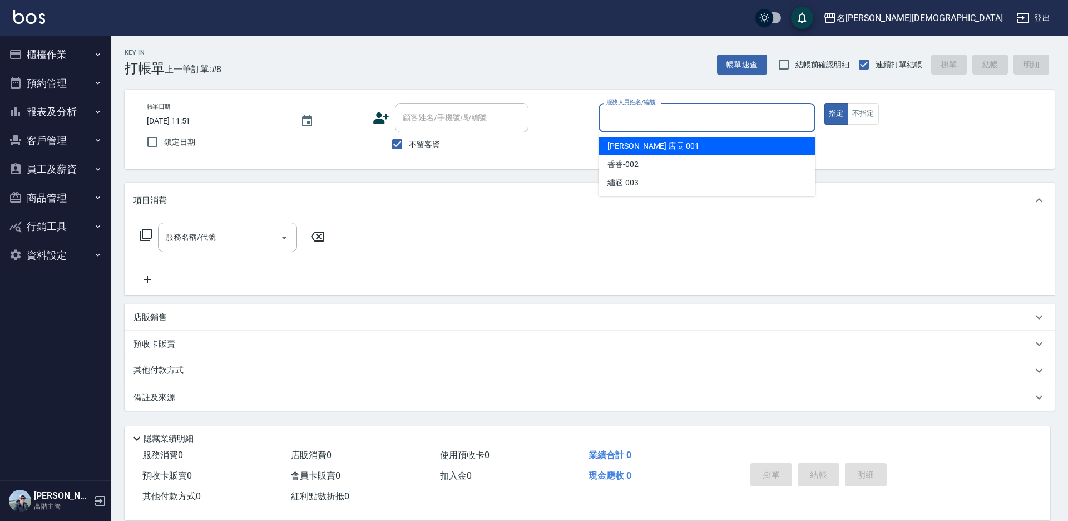
click at [633, 149] on span "[PERSON_NAME] 店長 -001" at bounding box center [654, 146] width 92 height 12
type input "[PERSON_NAME] 店長-001"
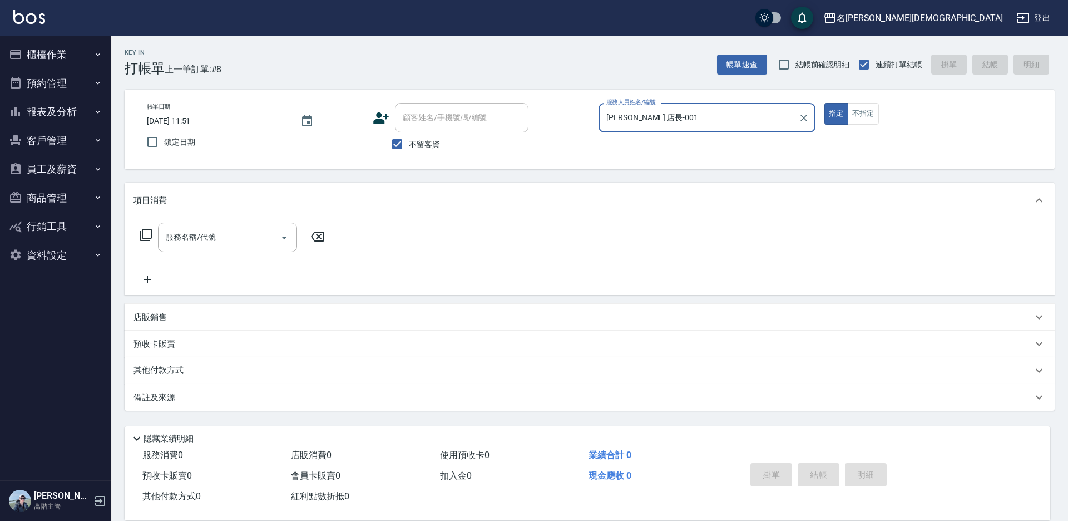
click at [146, 233] on icon at bounding box center [145, 234] width 13 height 13
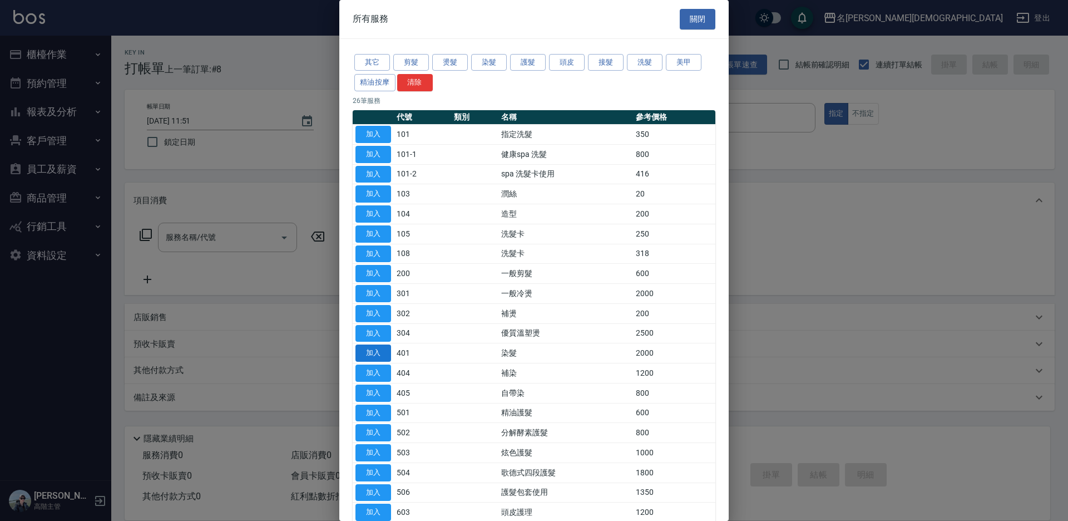
click at [380, 349] on button "加入" at bounding box center [373, 352] width 36 height 17
type input "染髮(401)"
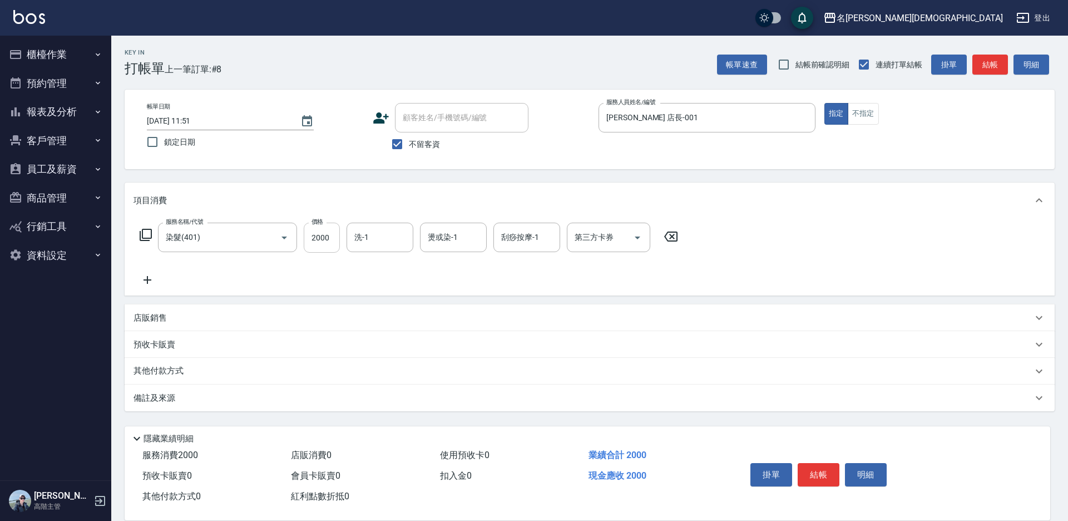
click at [316, 233] on input "2000" at bounding box center [322, 238] width 36 height 30
type input "3900"
click at [382, 236] on input "洗-1" at bounding box center [380, 237] width 57 height 19
click at [392, 305] on div "繡涵 -003" at bounding box center [380, 314] width 67 height 18
type input "繡涵-003"
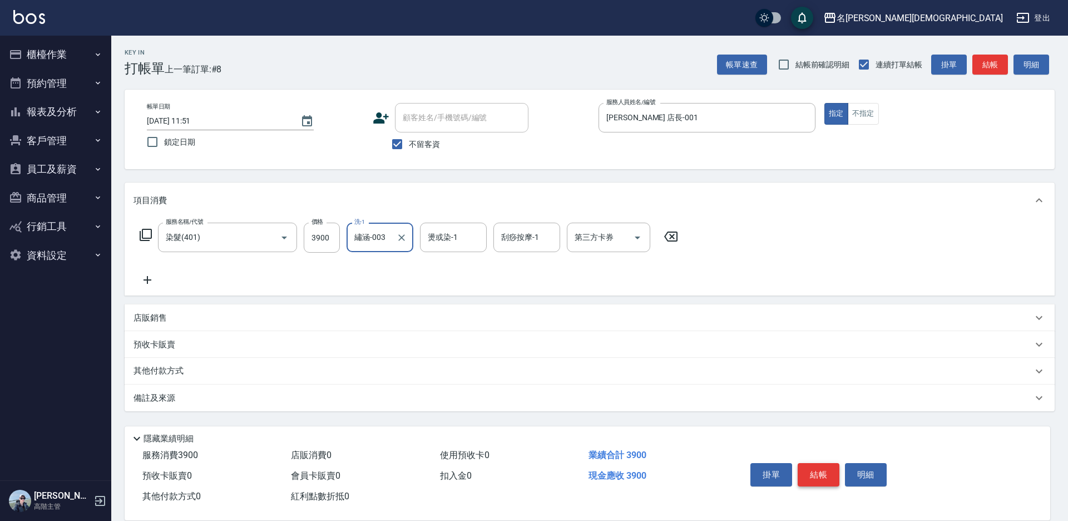
click at [802, 472] on button "結帳" at bounding box center [819, 474] width 42 height 23
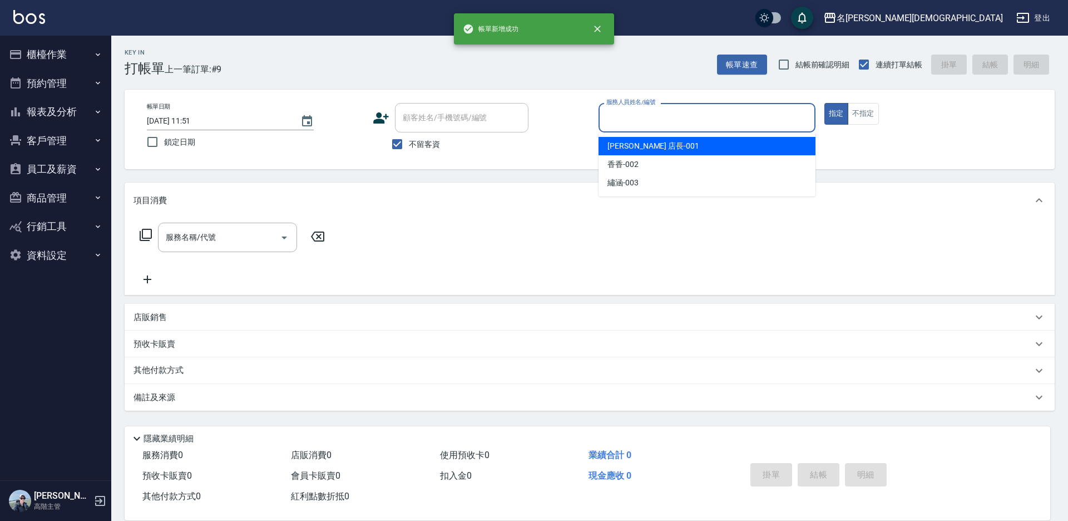
click at [633, 118] on input "服務人員姓名/編號" at bounding box center [707, 117] width 207 height 19
click at [634, 148] on span "[PERSON_NAME] 店長 -001" at bounding box center [654, 146] width 92 height 12
type input "[PERSON_NAME] 店長-001"
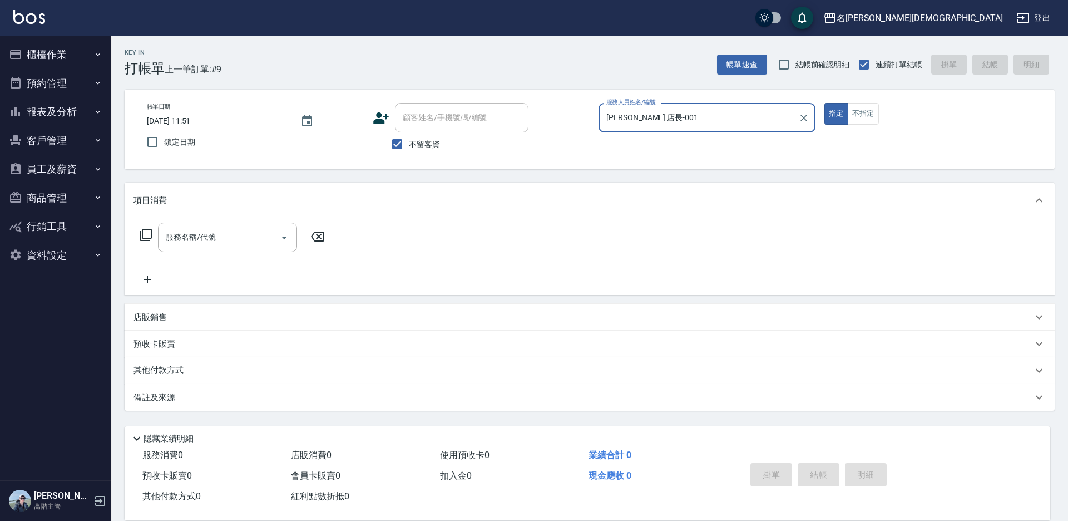
click at [146, 233] on icon at bounding box center [145, 234] width 13 height 13
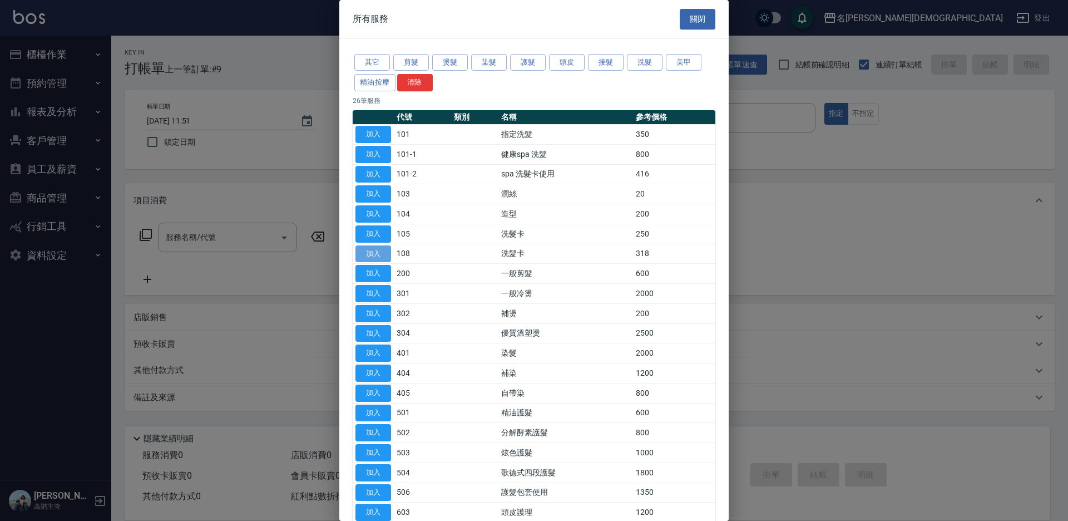
click at [371, 250] on button "加入" at bounding box center [373, 253] width 36 height 17
type input "洗髮卡(108)"
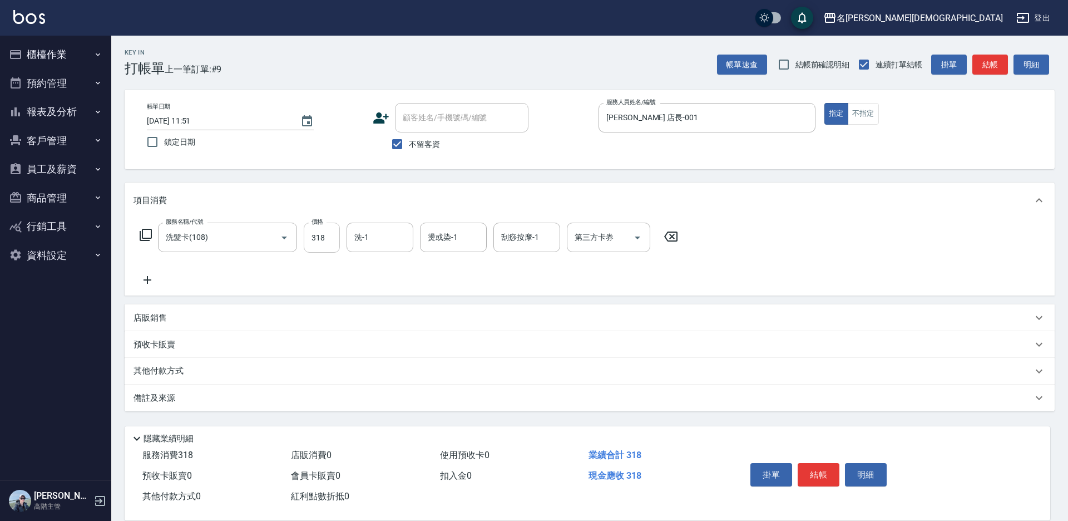
click at [332, 239] on input "318" at bounding box center [322, 238] width 36 height 30
type input "270"
click at [605, 238] on div "第三方卡券 第三方卡券" at bounding box center [608, 237] width 83 height 29
drag, startPoint x: 605, startPoint y: 276, endPoint x: 479, endPoint y: 270, distance: 125.9
click at [604, 276] on span "舊有卡券" at bounding box center [608, 284] width 83 height 18
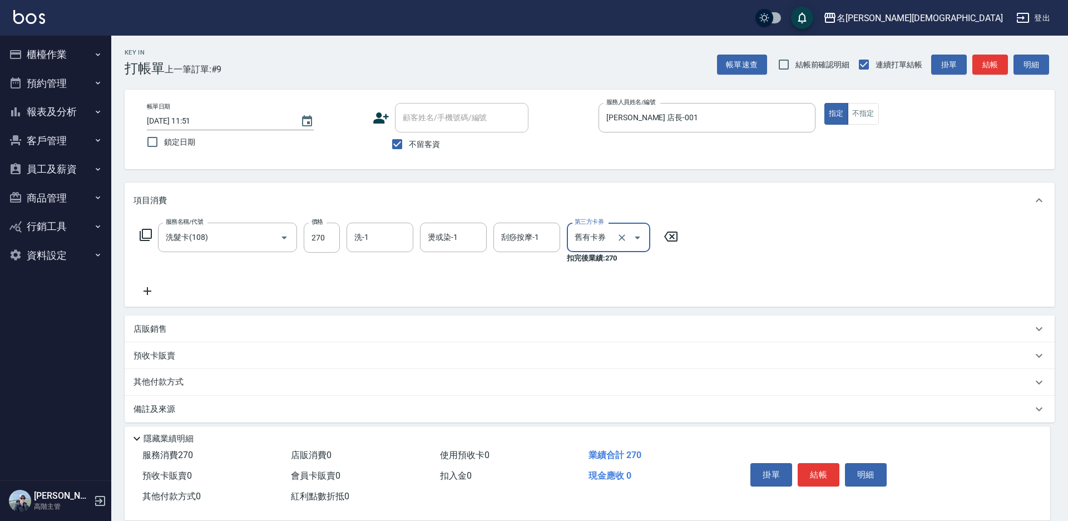
type input "舊有卡券"
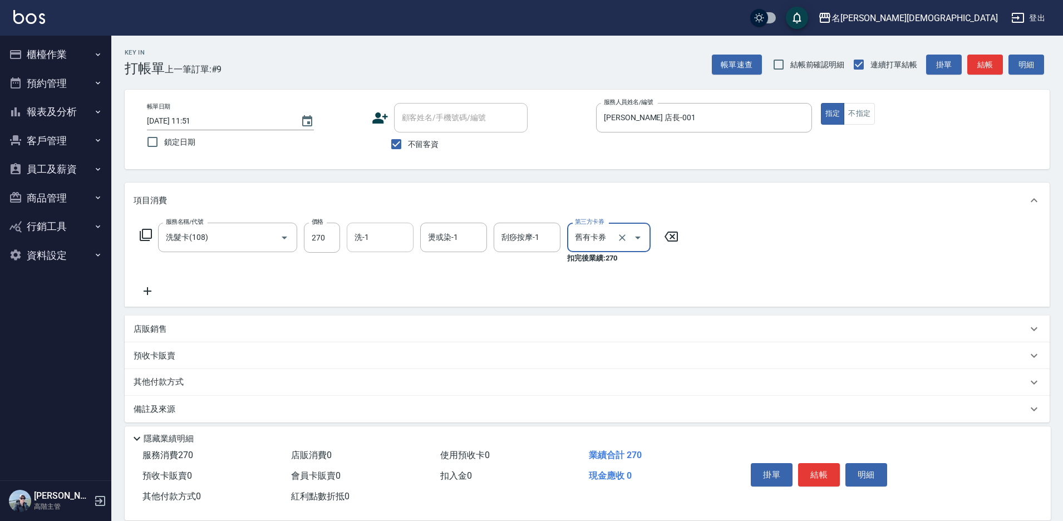
drag, startPoint x: 359, startPoint y: 240, endPoint x: 376, endPoint y: 250, distance: 19.5
click at [362, 240] on input "洗-1" at bounding box center [380, 237] width 57 height 19
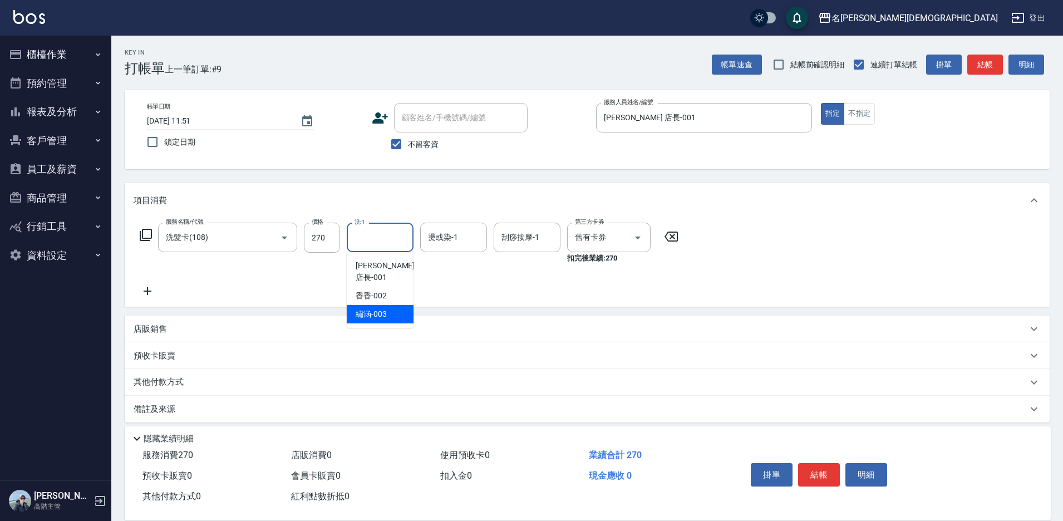
click at [396, 305] on div "繡涵 -003" at bounding box center [380, 314] width 67 height 18
type input "繡涵-003"
click at [821, 468] on button "結帳" at bounding box center [819, 474] width 42 height 23
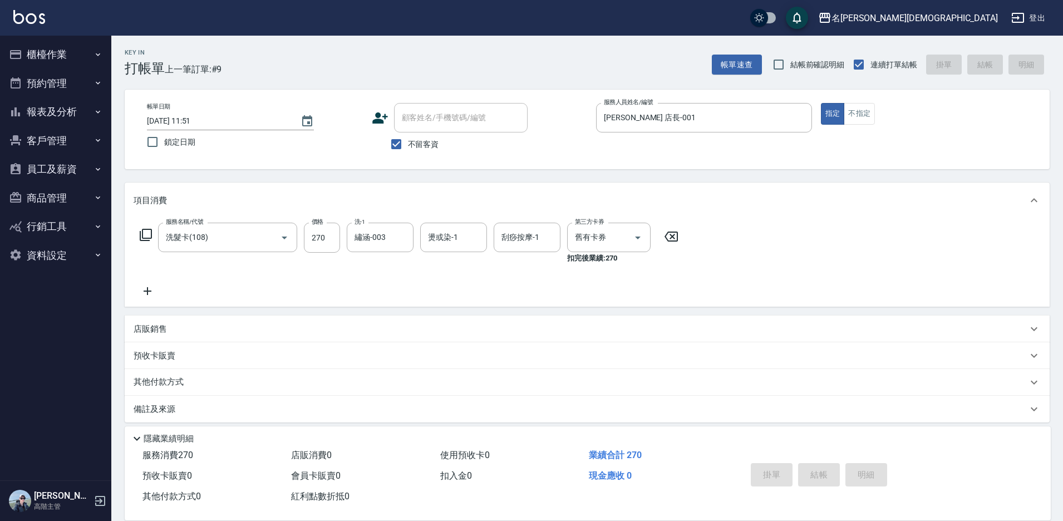
type input "[DATE] 11:52"
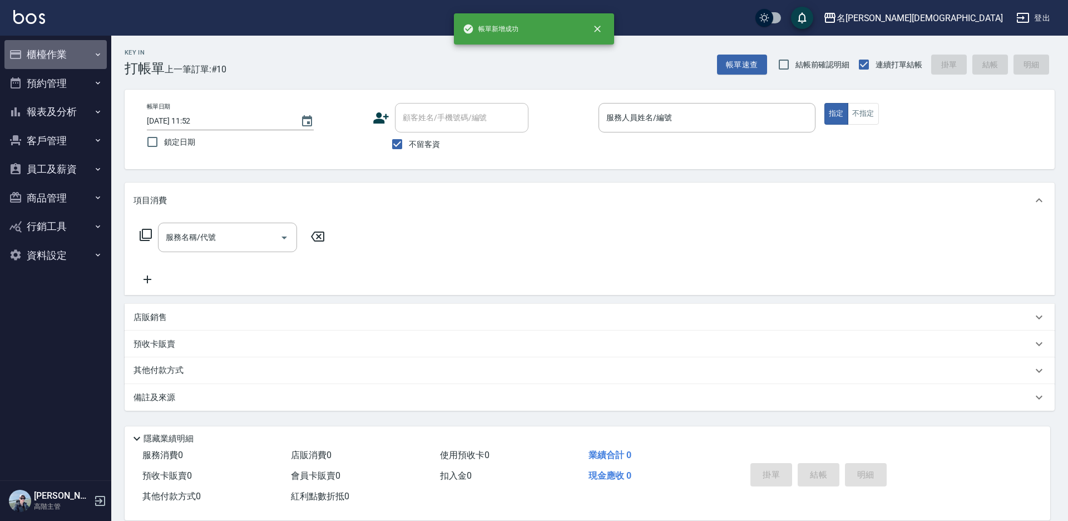
click at [62, 49] on button "櫃檯作業" at bounding box center [55, 54] width 102 height 29
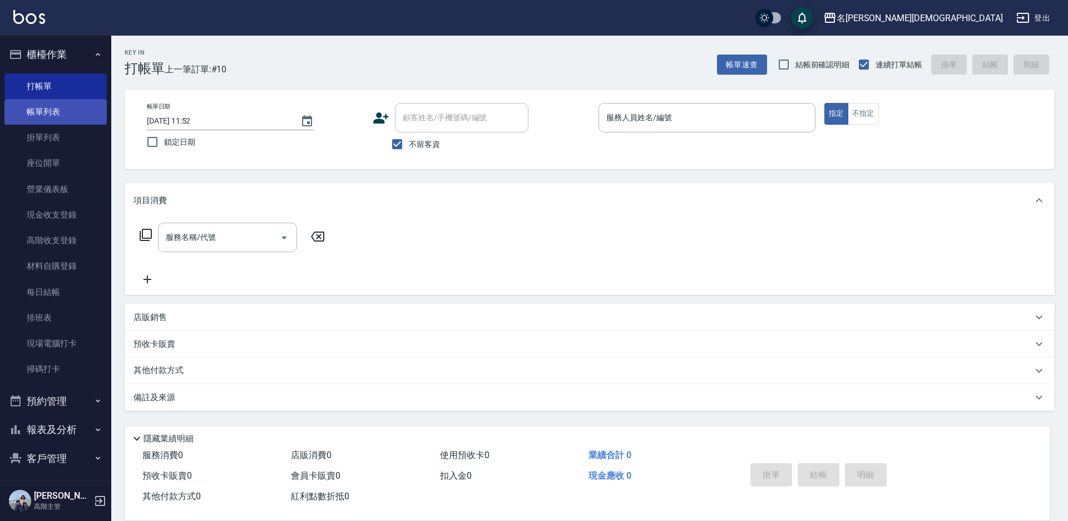
click at [63, 110] on link "帳單列表" at bounding box center [55, 112] width 102 height 26
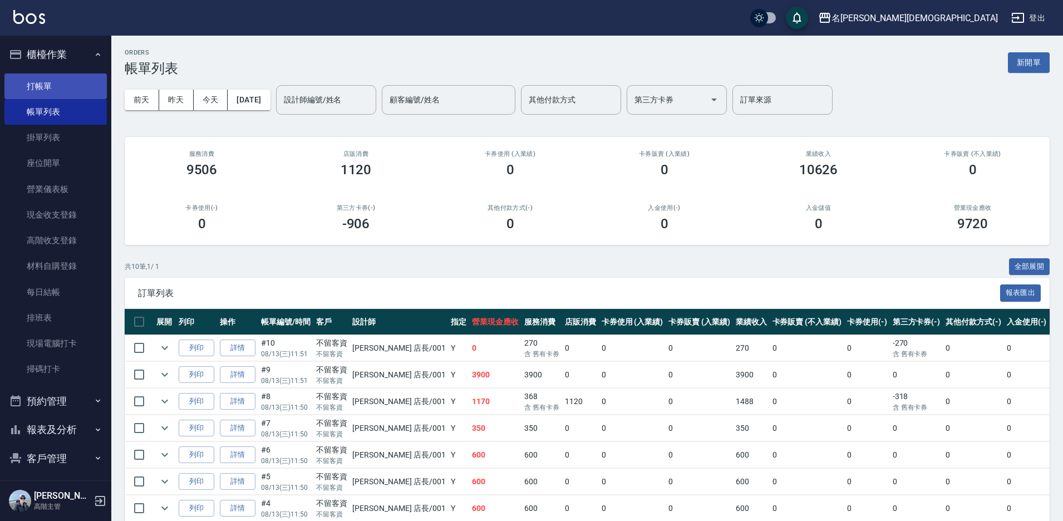
click at [61, 90] on link "打帳單" at bounding box center [55, 86] width 102 height 26
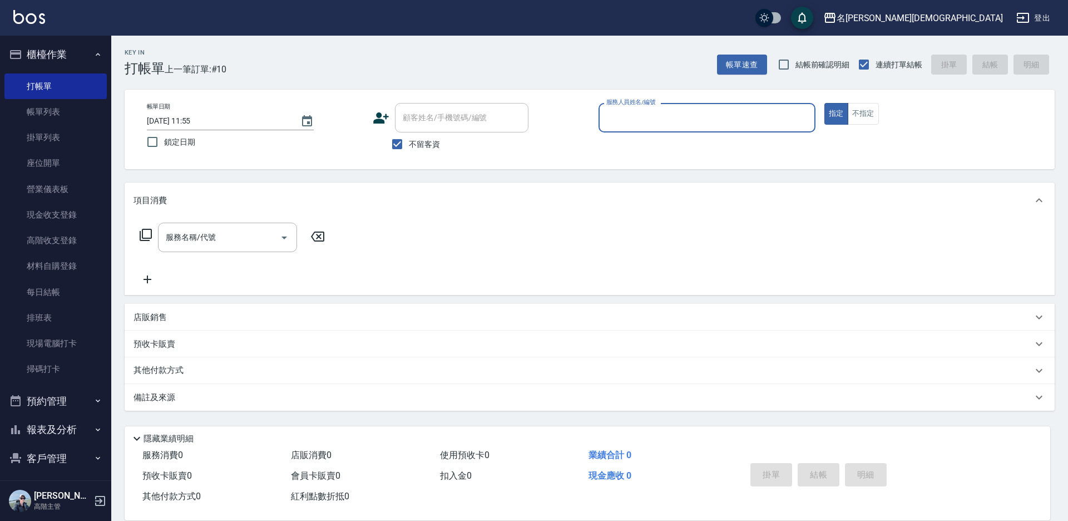
click at [625, 122] on input "服務人員姓名/編號" at bounding box center [707, 117] width 207 height 19
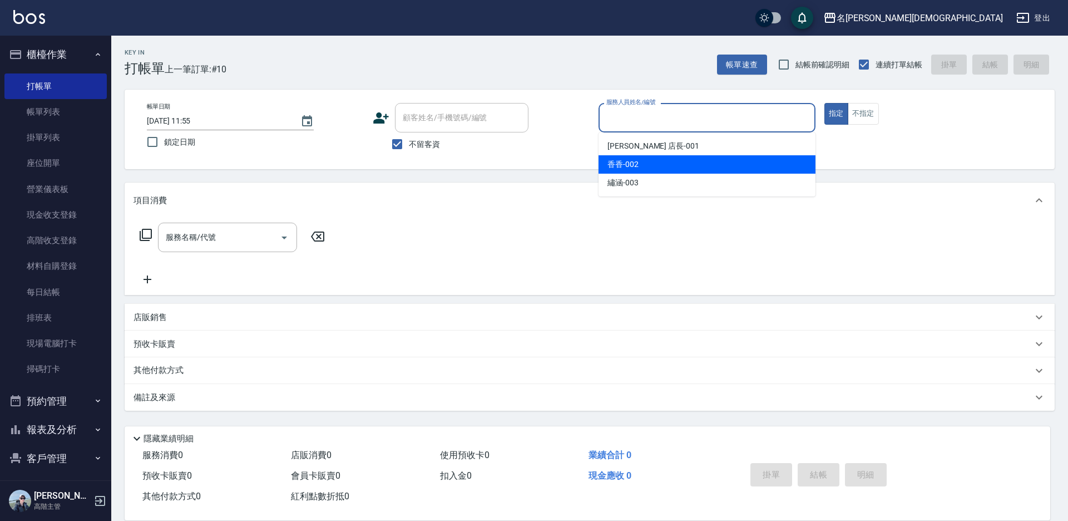
drag, startPoint x: 645, startPoint y: 161, endPoint x: 615, endPoint y: 165, distance: 30.9
click at [645, 161] on div "香香 -002" at bounding box center [707, 164] width 217 height 18
type input "香香-002"
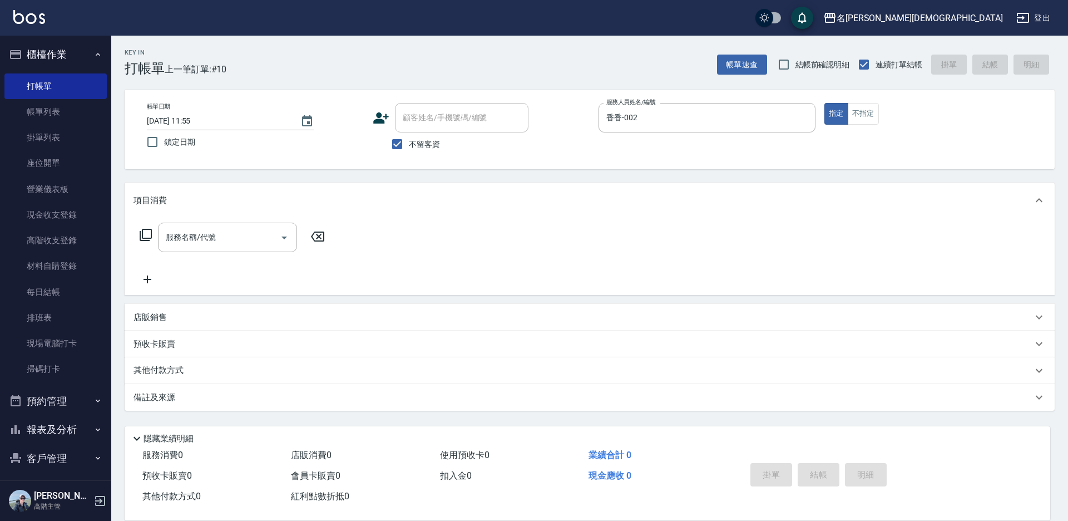
click at [150, 231] on icon at bounding box center [145, 234] width 13 height 13
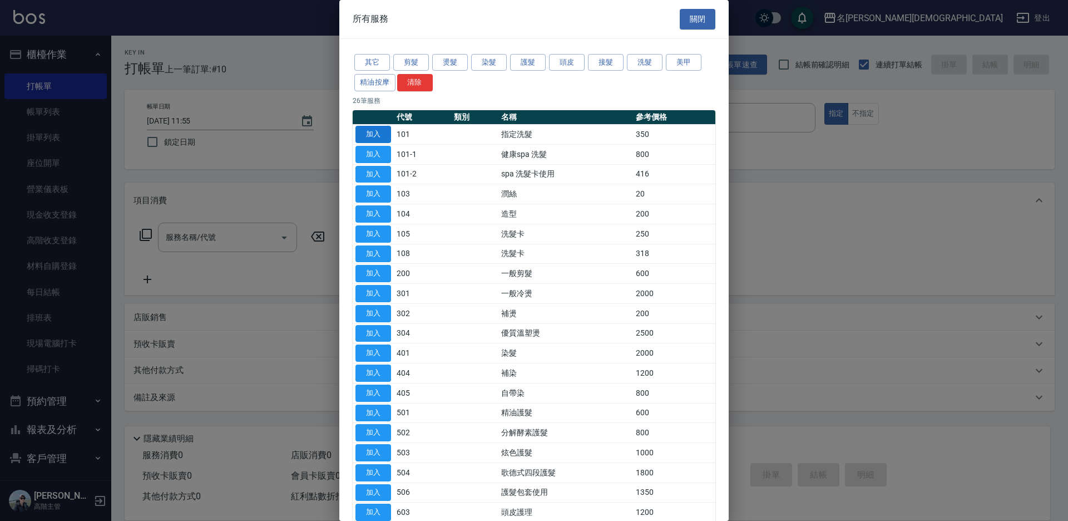
click at [385, 132] on button "加入" at bounding box center [373, 134] width 36 height 17
type input "指定洗髮(101)"
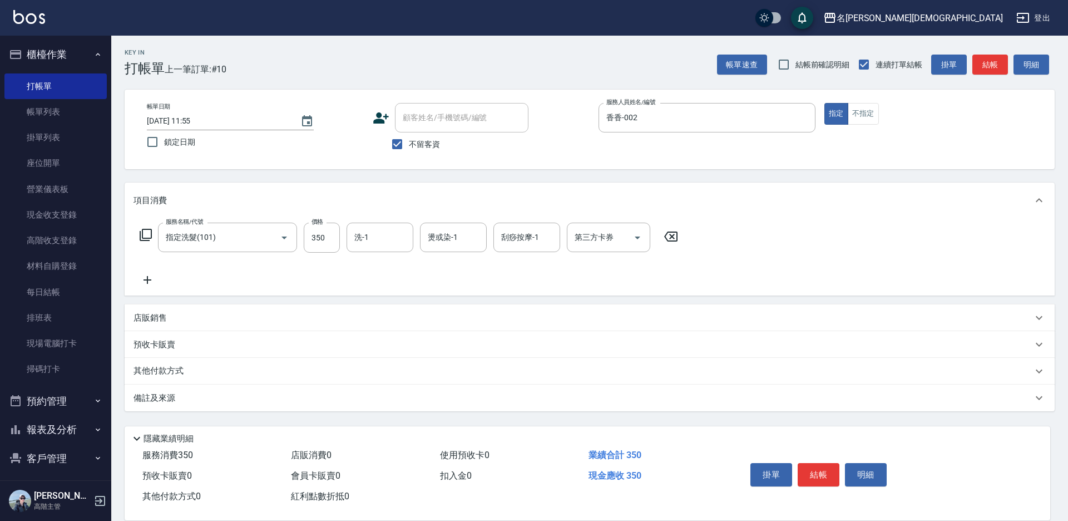
drag, startPoint x: 824, startPoint y: 471, endPoint x: 826, endPoint y: 462, distance: 9.1
click at [824, 471] on button "結帳" at bounding box center [819, 474] width 42 height 23
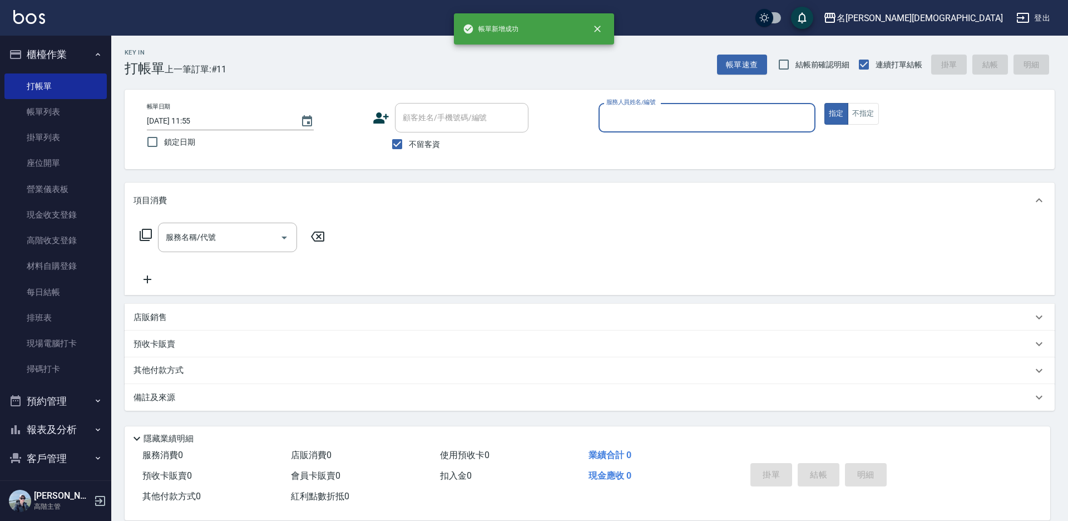
drag, startPoint x: 620, startPoint y: 121, endPoint x: 622, endPoint y: 130, distance: 9.1
click at [621, 121] on input "服務人員姓名/編號" at bounding box center [707, 117] width 207 height 19
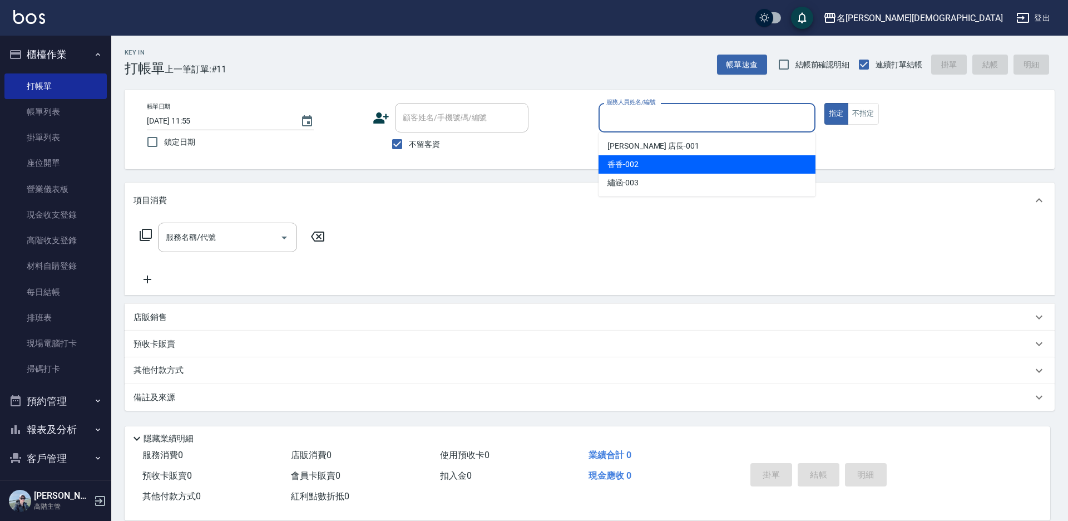
click at [626, 158] on div "香香 -002" at bounding box center [707, 164] width 217 height 18
type input "香香-002"
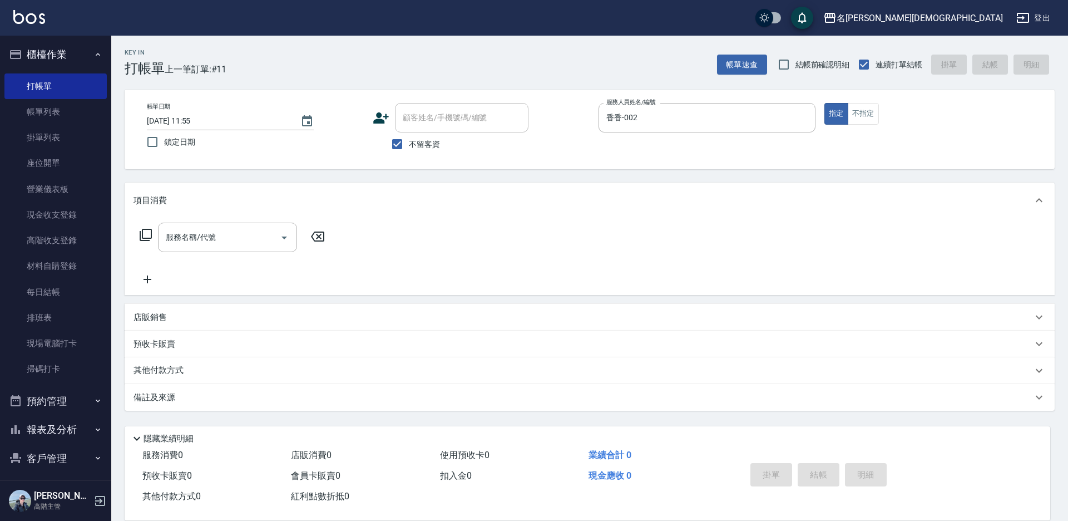
click at [148, 233] on icon at bounding box center [145, 234] width 13 height 13
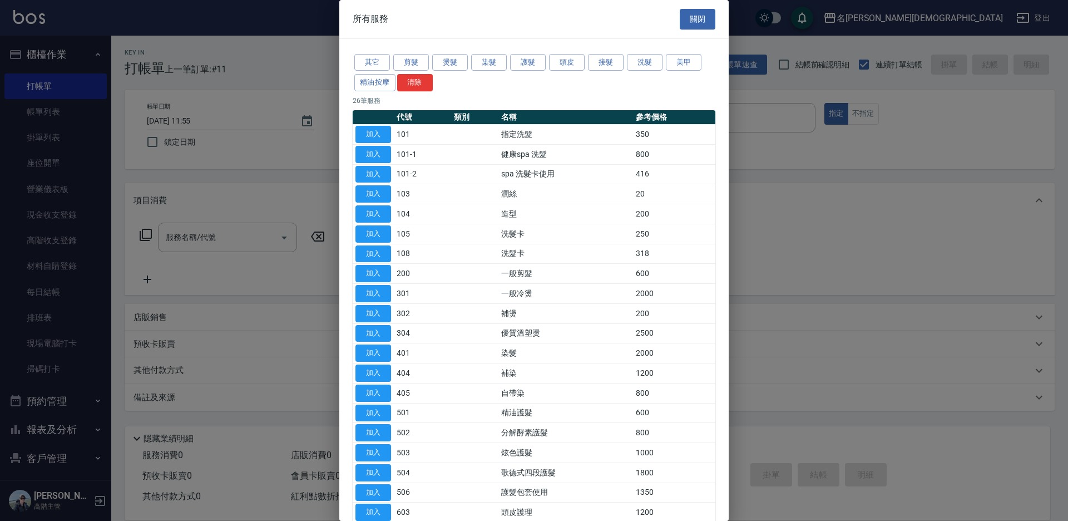
drag, startPoint x: 371, startPoint y: 249, endPoint x: 438, endPoint y: 248, distance: 67.9
click at [371, 249] on button "加入" at bounding box center [373, 253] width 36 height 17
type input "洗髮卡(108)"
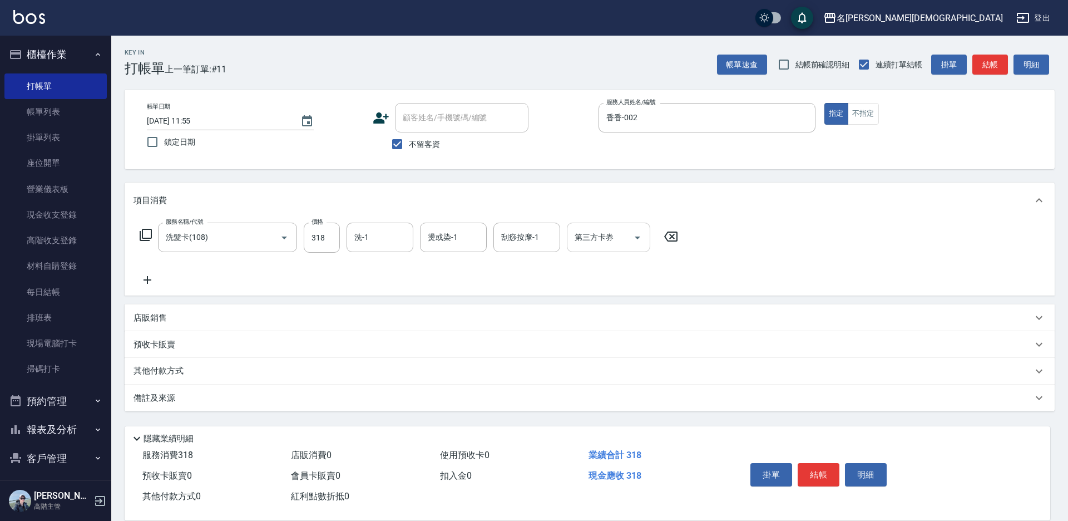
click at [587, 238] on div "第三方卡券 第三方卡券" at bounding box center [608, 237] width 83 height 29
click at [591, 279] on span "舊有卡券" at bounding box center [608, 284] width 83 height 18
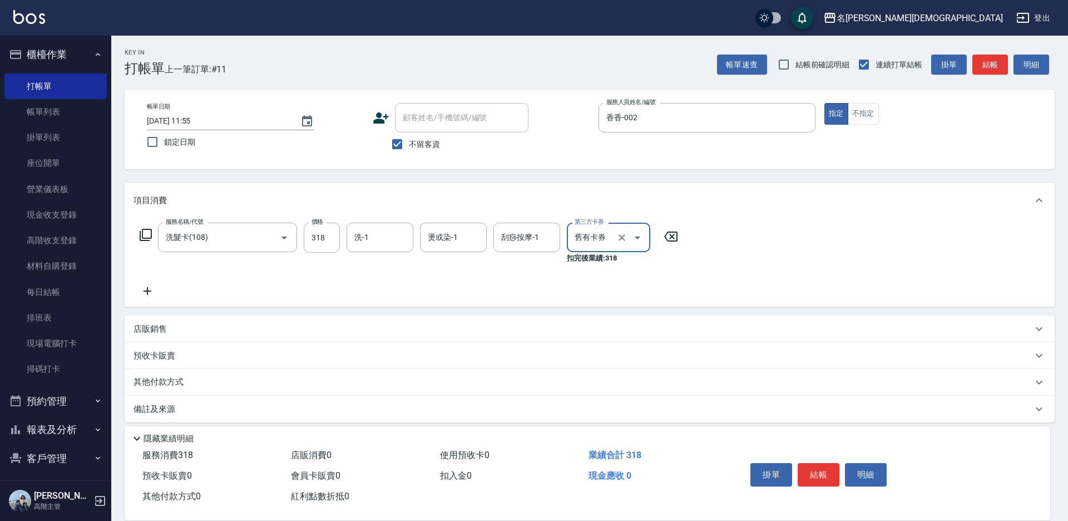
type input "舊有卡券"
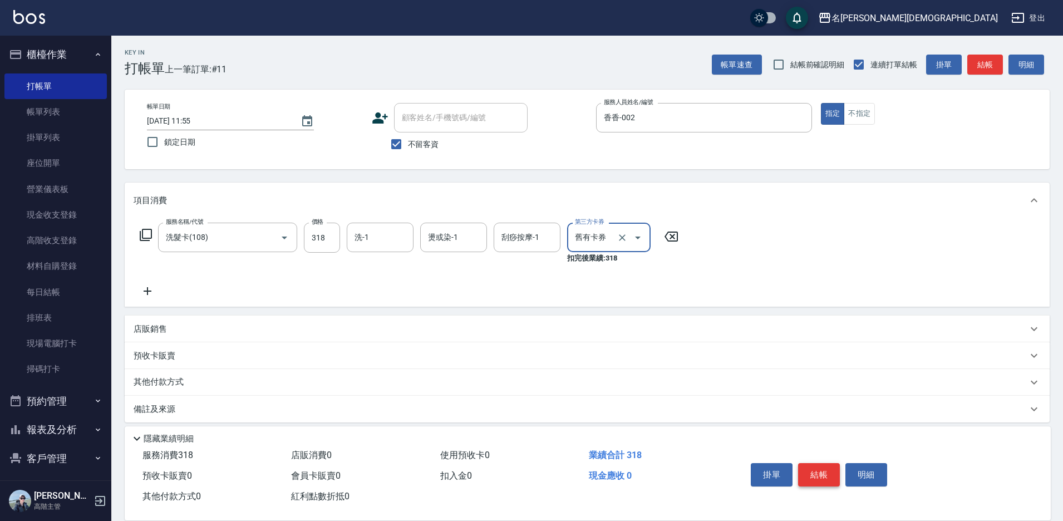
click at [826, 469] on button "結帳" at bounding box center [819, 474] width 42 height 23
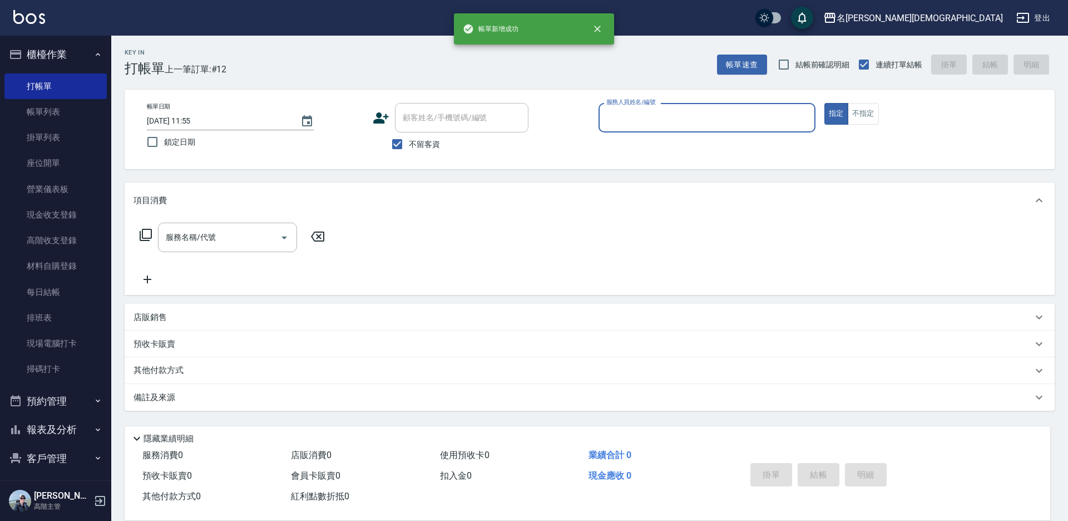
click at [608, 120] on input "服務人員姓名/編號" at bounding box center [707, 117] width 207 height 19
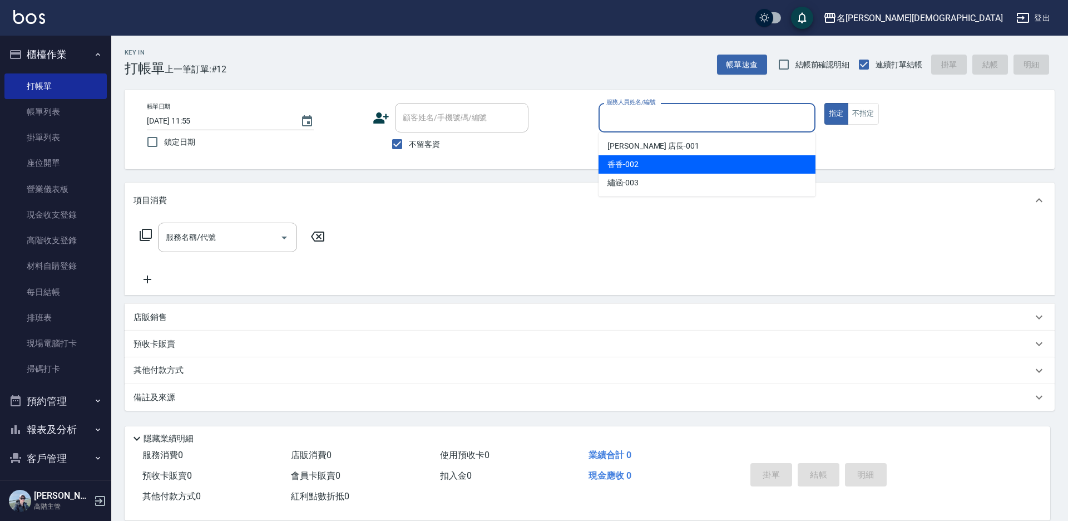
click at [630, 159] on span "香香 -002" at bounding box center [623, 165] width 31 height 12
type input "香香-002"
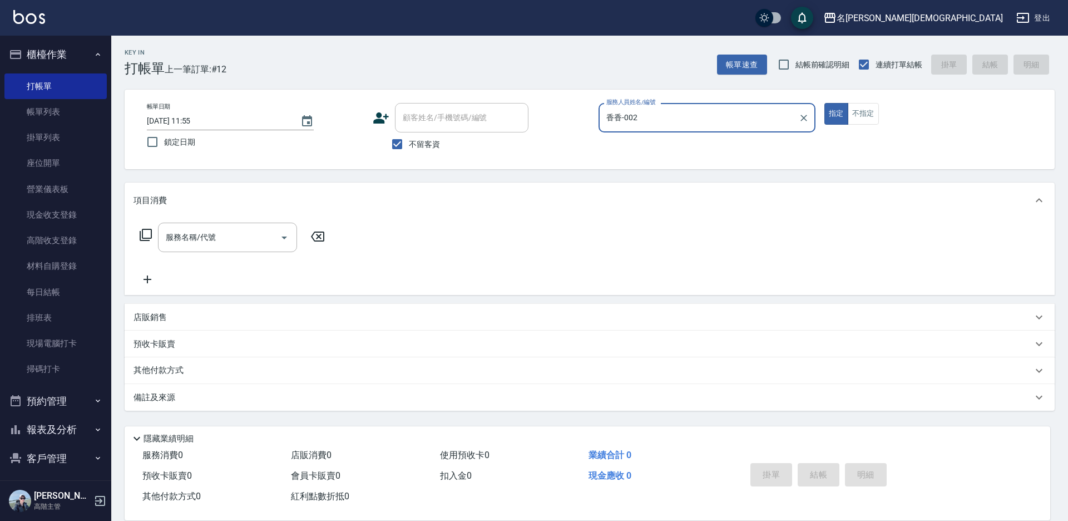
click at [142, 234] on icon at bounding box center [146, 235] width 12 height 12
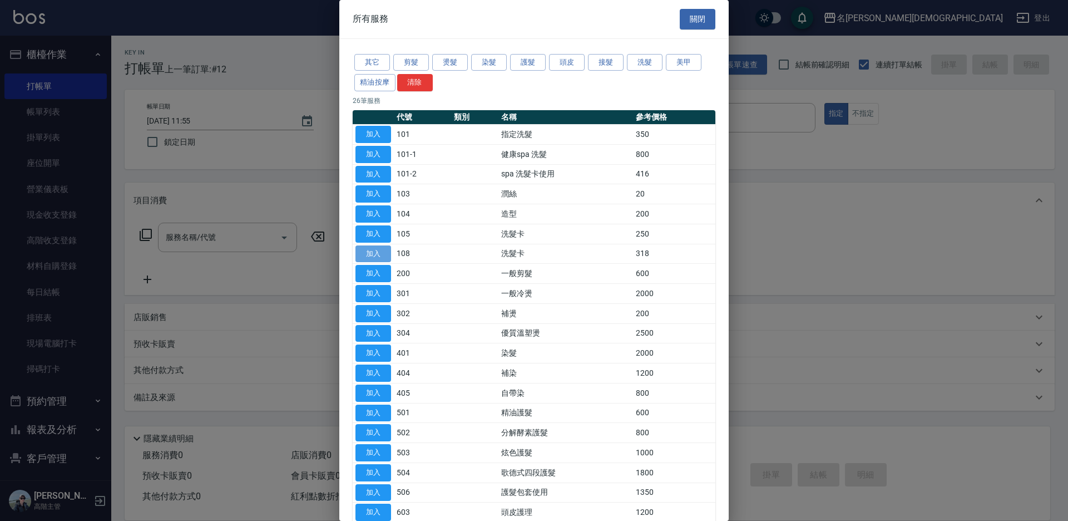
click at [370, 246] on button "加入" at bounding box center [373, 253] width 36 height 17
type input "洗髮卡(108)"
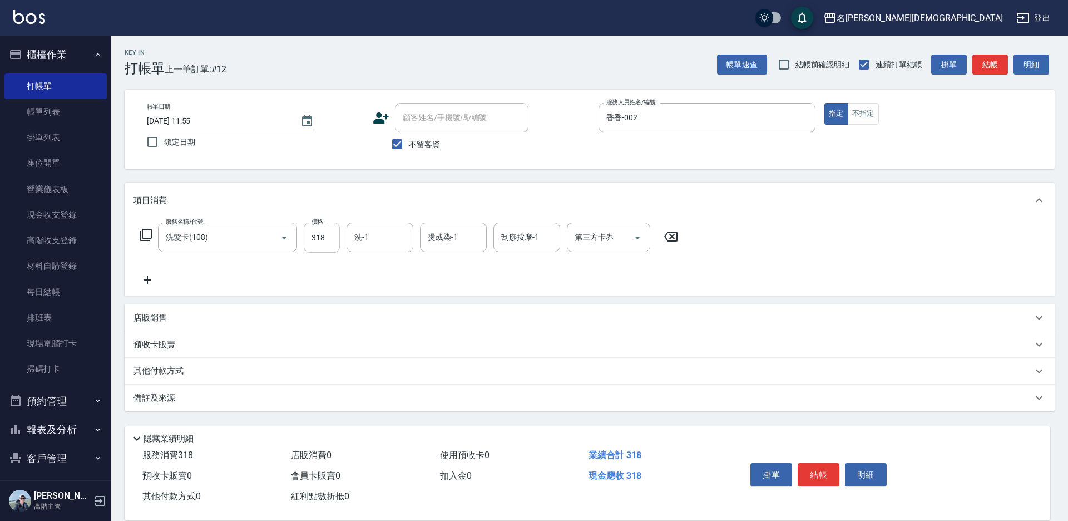
click at [326, 244] on input "318" at bounding box center [322, 238] width 36 height 30
type input "270"
click at [594, 238] on div "第三方卡券 第三方卡券" at bounding box center [608, 237] width 83 height 29
click at [605, 290] on span "舊有卡券" at bounding box center [608, 284] width 83 height 18
type input "舊有卡券"
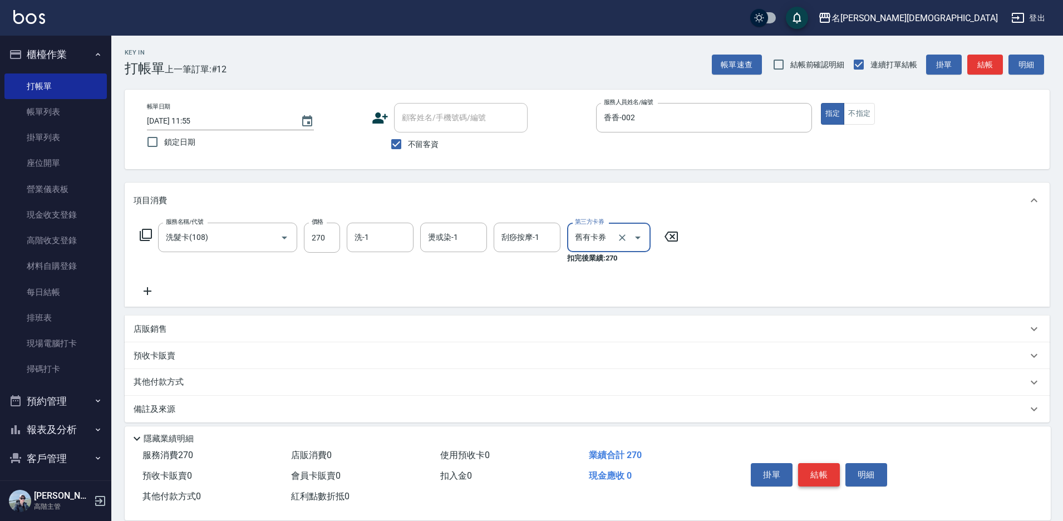
click at [804, 463] on button "結帳" at bounding box center [819, 474] width 42 height 23
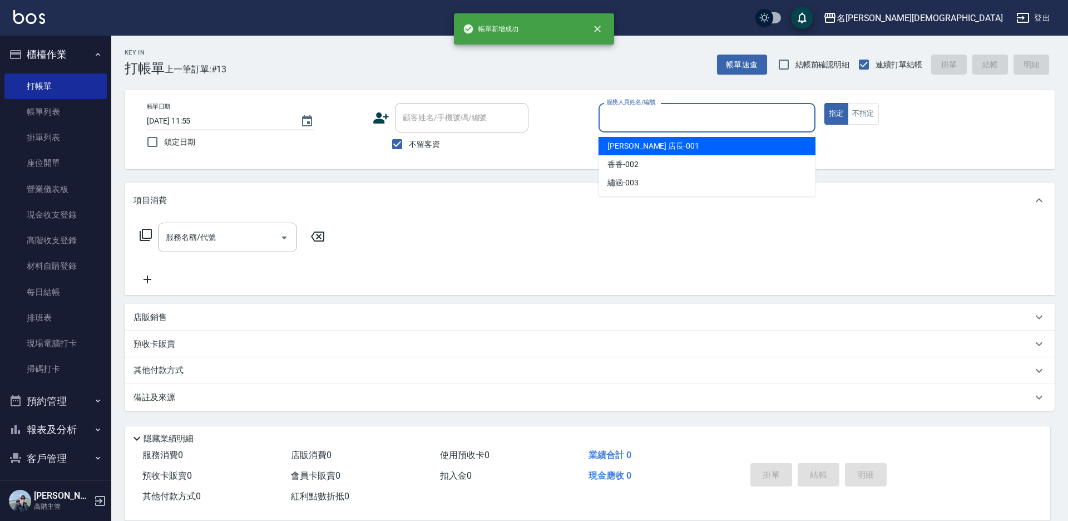
click at [625, 126] on input "服務人員姓名/編號" at bounding box center [707, 117] width 207 height 19
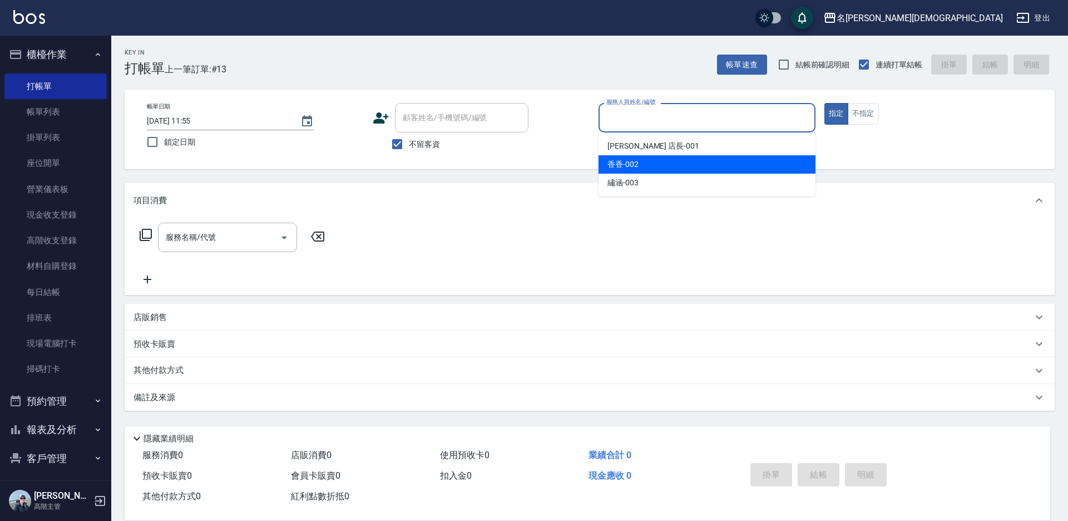
click at [632, 162] on span "香香 -002" at bounding box center [623, 165] width 31 height 12
type input "香香-002"
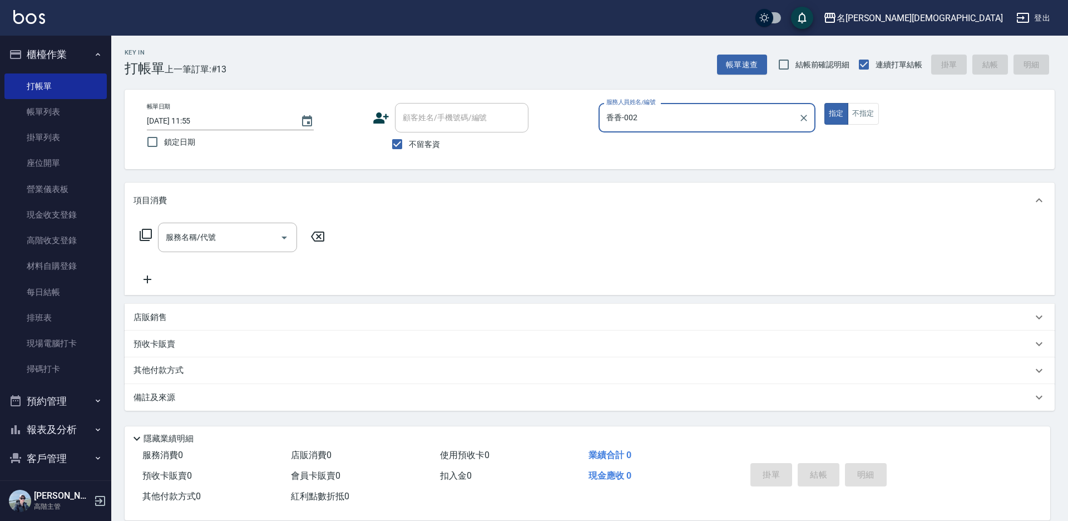
click at [144, 236] on icon at bounding box center [145, 234] width 13 height 13
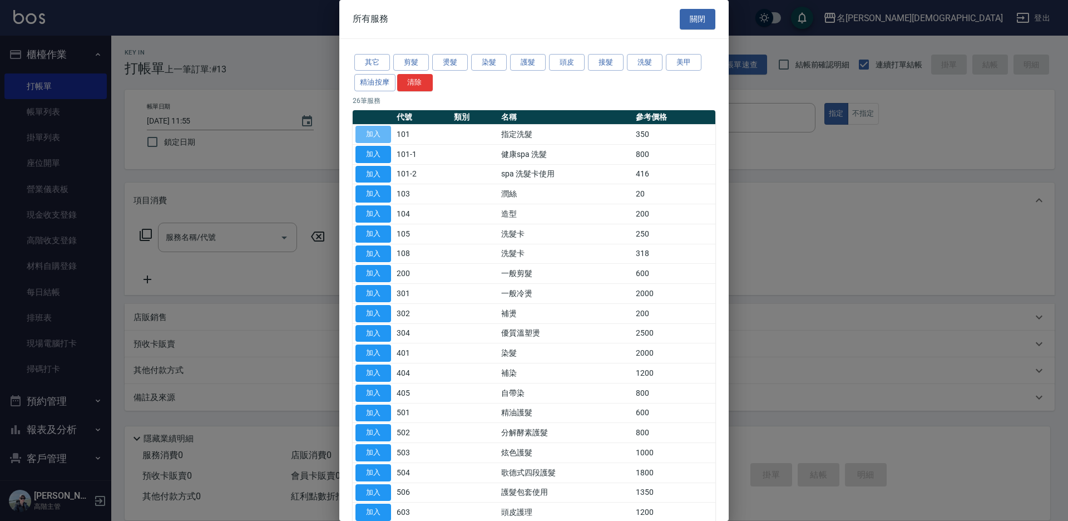
drag, startPoint x: 364, startPoint y: 134, endPoint x: 357, endPoint y: 170, distance: 36.8
click at [366, 134] on button "加入" at bounding box center [373, 134] width 36 height 17
type input "指定洗髮(101)"
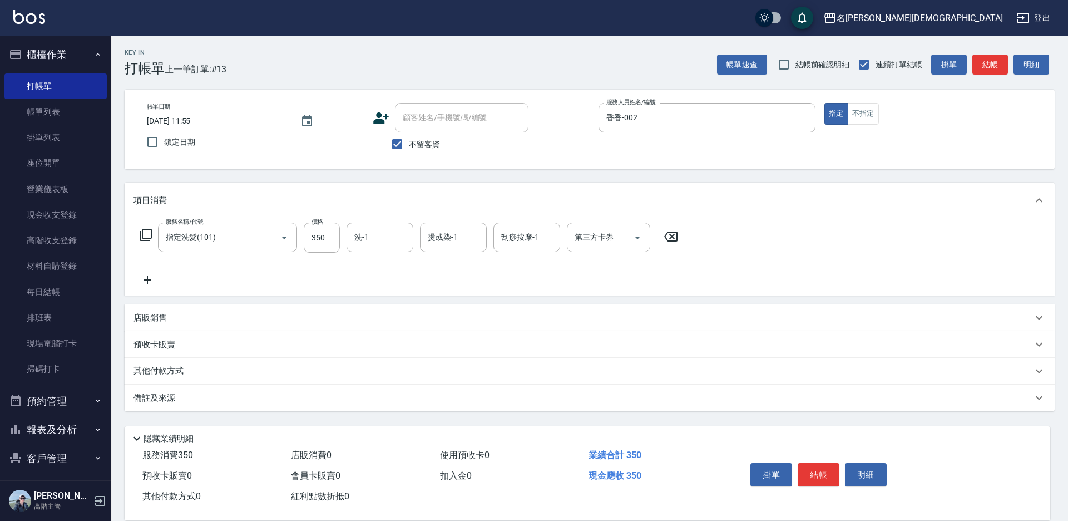
click at [146, 233] on icon at bounding box center [145, 234] width 13 height 13
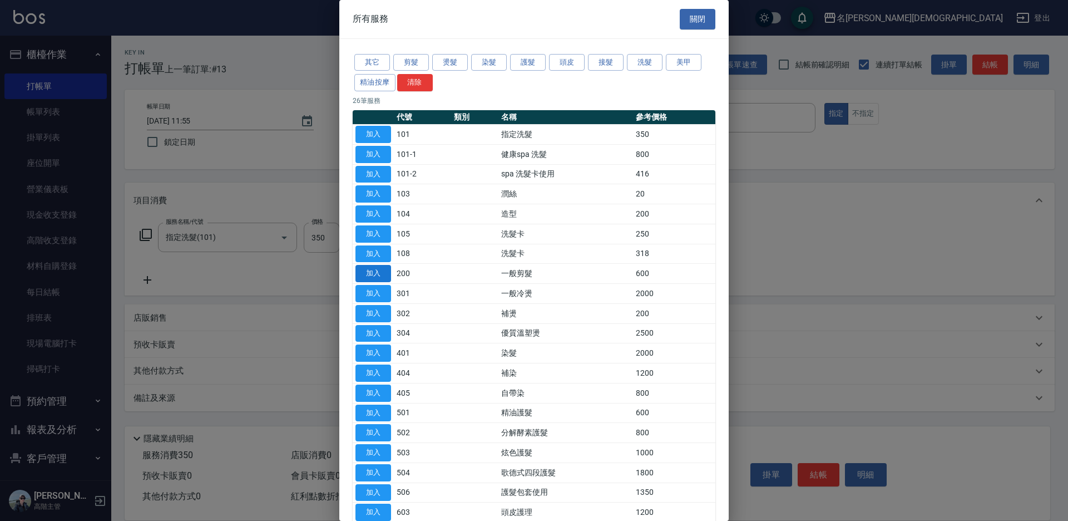
click at [364, 269] on button "加入" at bounding box center [373, 273] width 36 height 17
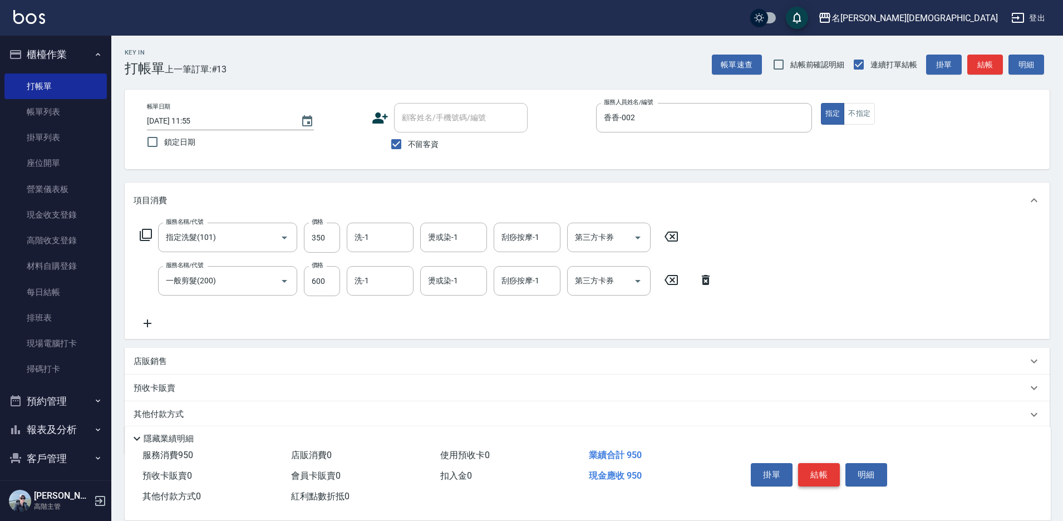
click at [812, 472] on button "結帳" at bounding box center [819, 474] width 42 height 23
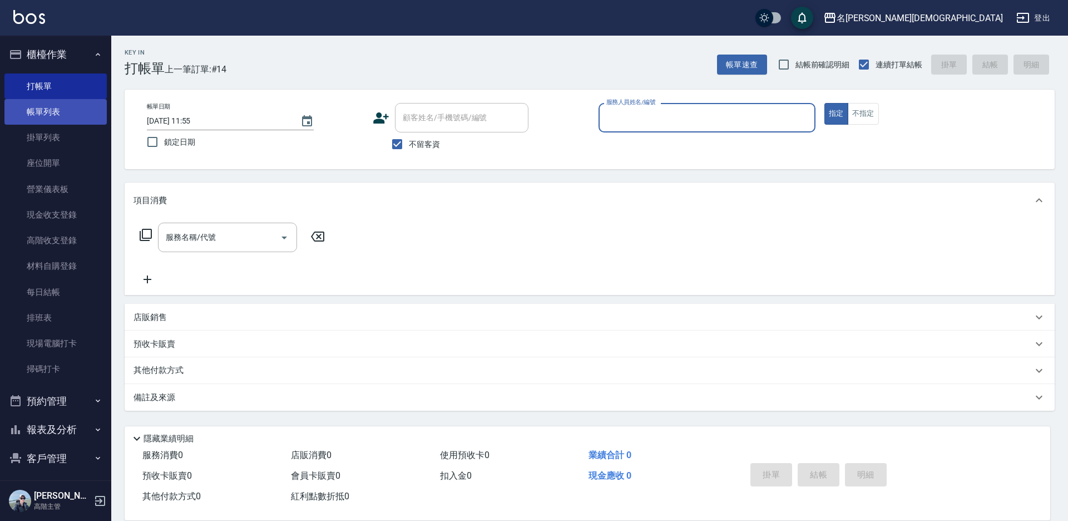
click at [39, 120] on link "帳單列表" at bounding box center [55, 112] width 102 height 26
